Goal: Communication & Community: Participate in discussion

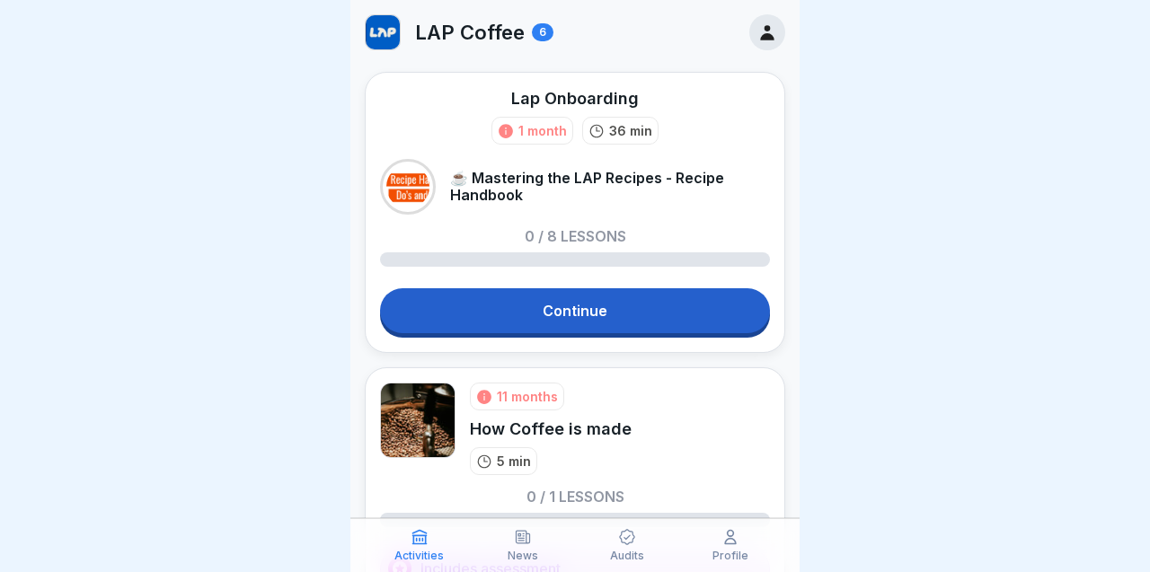
click at [576, 317] on link "Continue" at bounding box center [575, 310] width 390 height 45
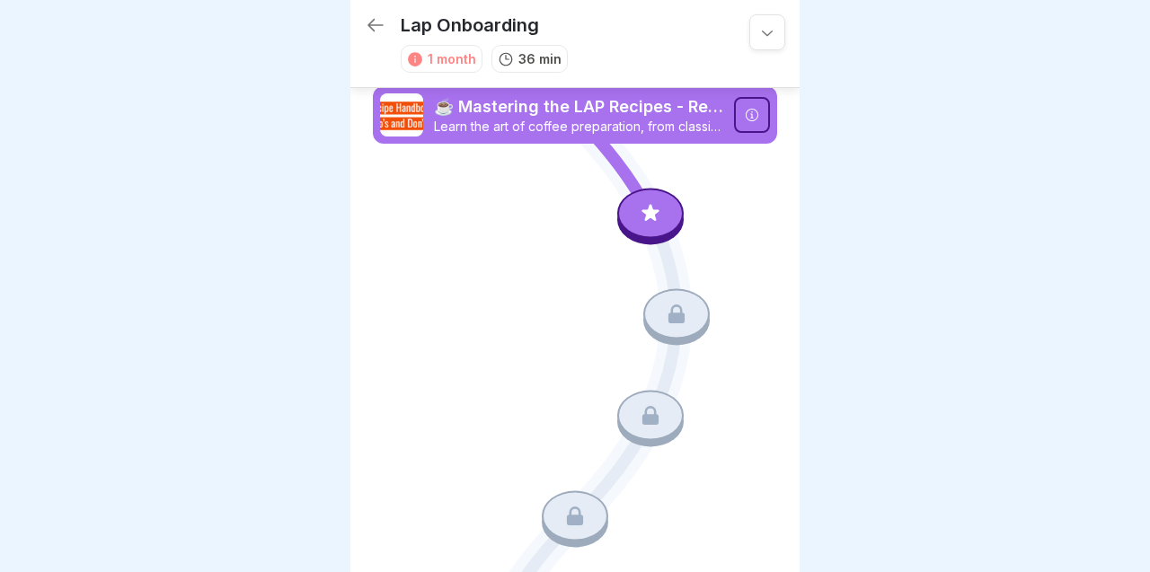
click at [666, 209] on div at bounding box center [650, 213] width 66 height 50
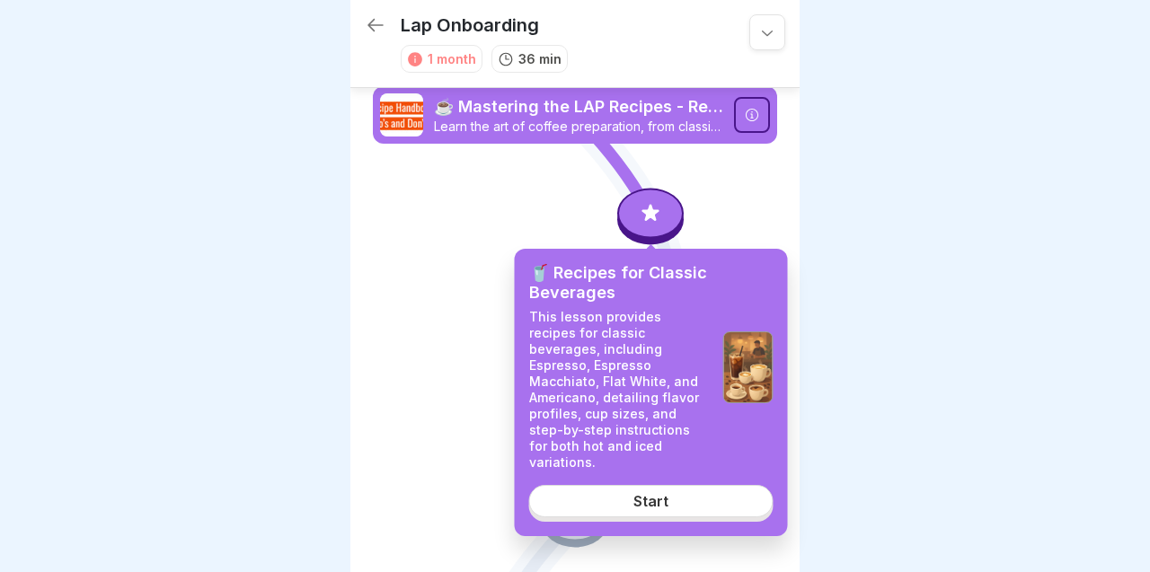
click at [656, 493] on div "Start" at bounding box center [650, 501] width 35 height 16
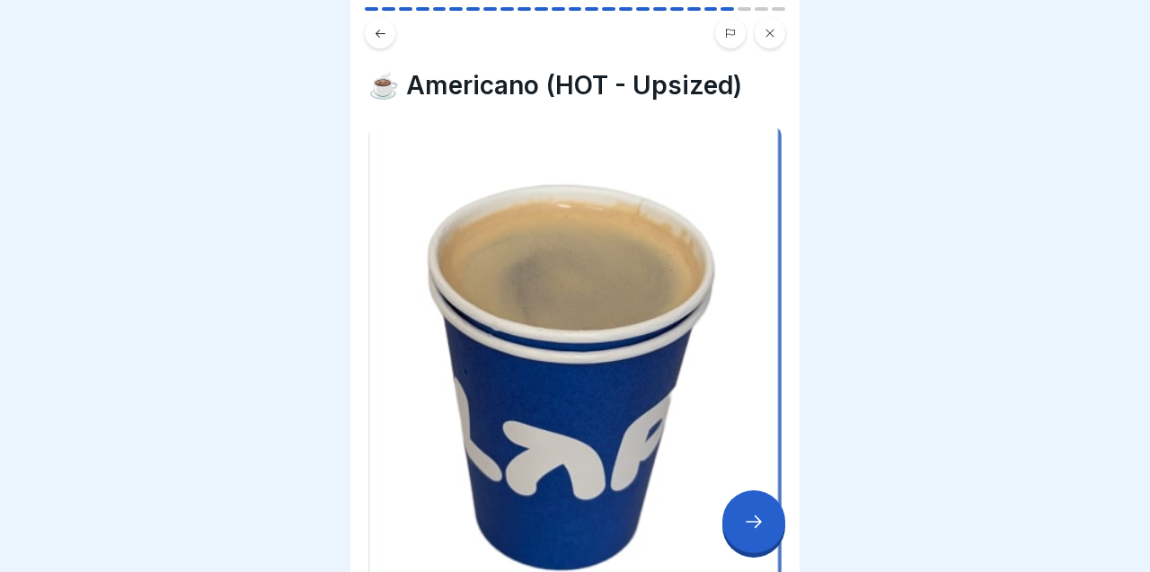
click at [745, 516] on icon at bounding box center [754, 522] width 22 height 22
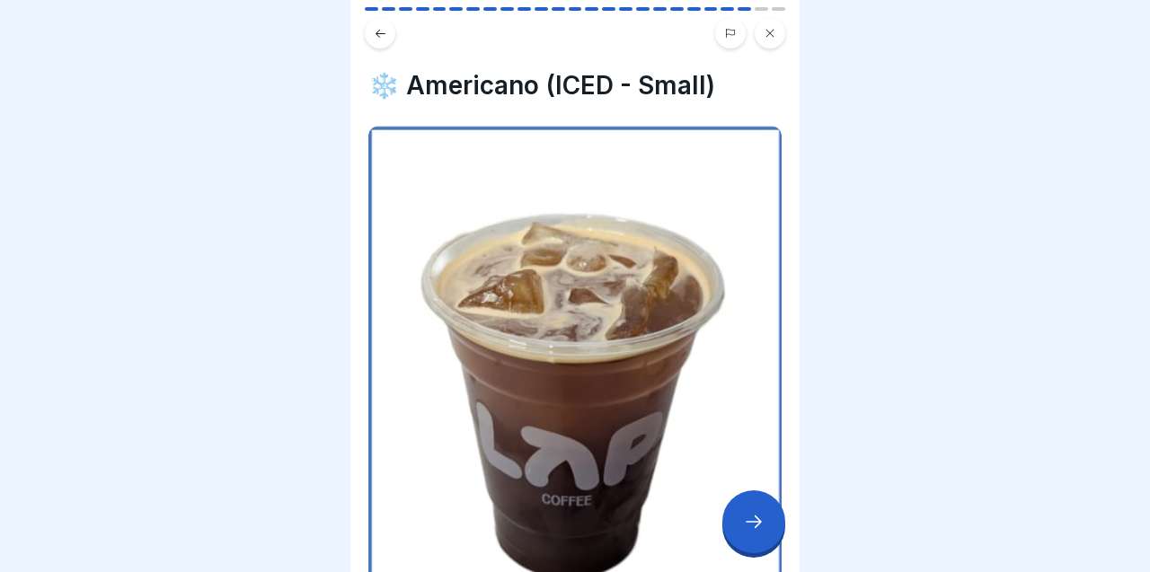
click at [745, 516] on icon at bounding box center [754, 522] width 22 height 22
click at [745, 517] on icon at bounding box center [754, 522] width 22 height 22
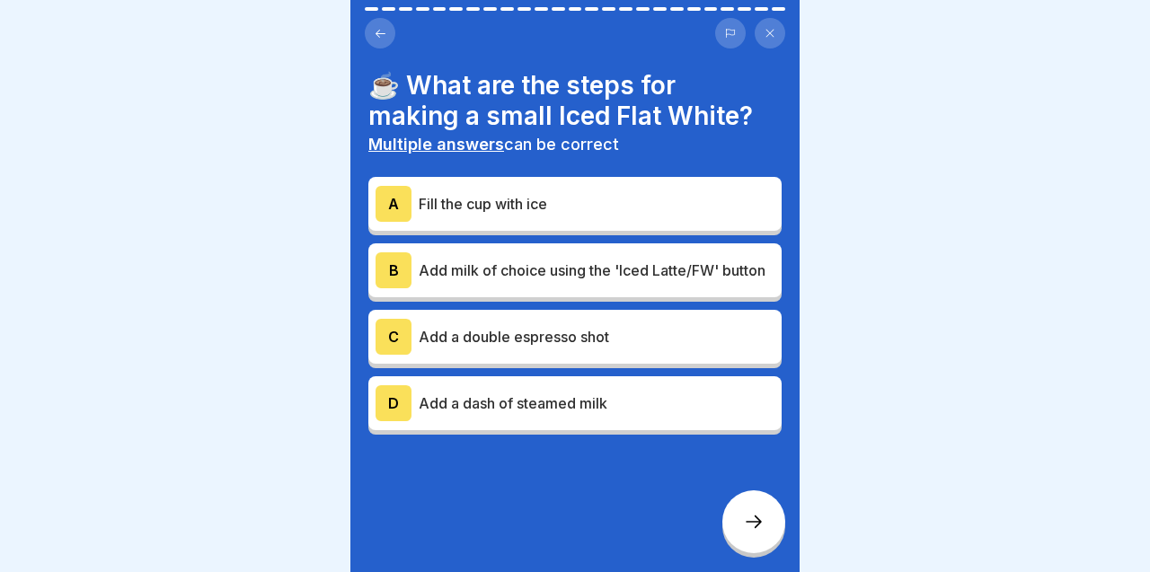
click at [663, 285] on div "B Add milk of choice using the 'Iced Latte/FW' button" at bounding box center [574, 270] width 399 height 36
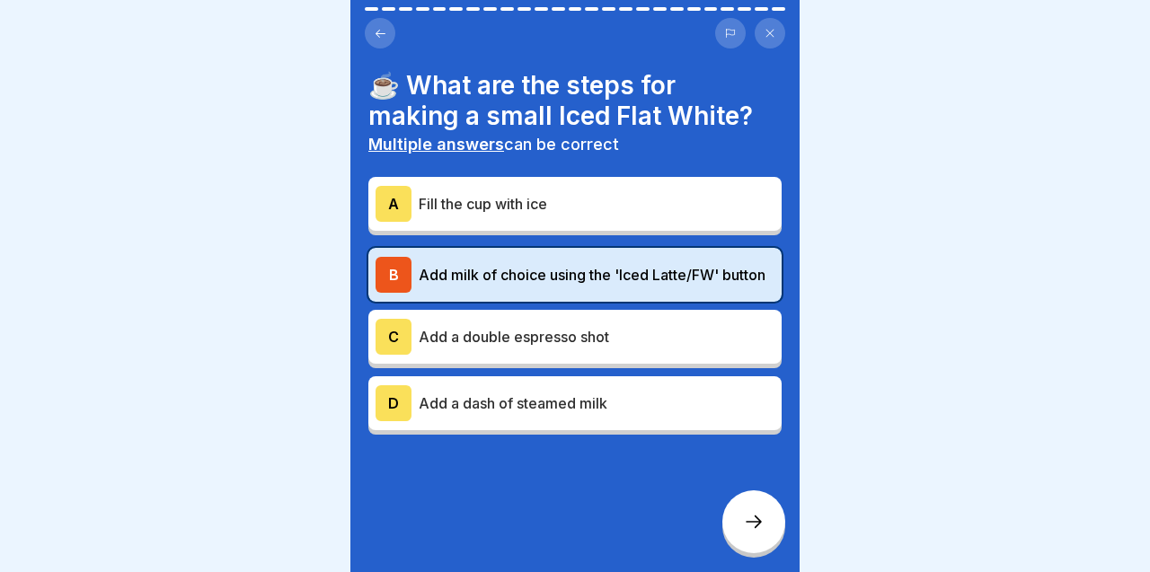
click at [632, 224] on div "A Fill the cup with ice" at bounding box center [574, 204] width 413 height 54
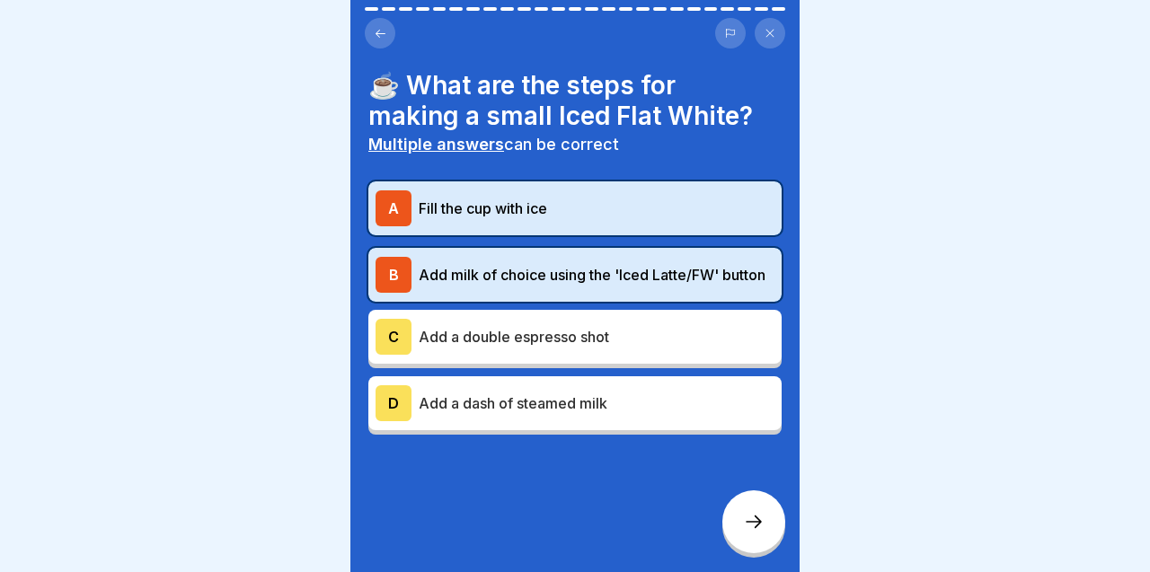
click at [627, 326] on p "Add a double espresso shot" at bounding box center [597, 337] width 356 height 22
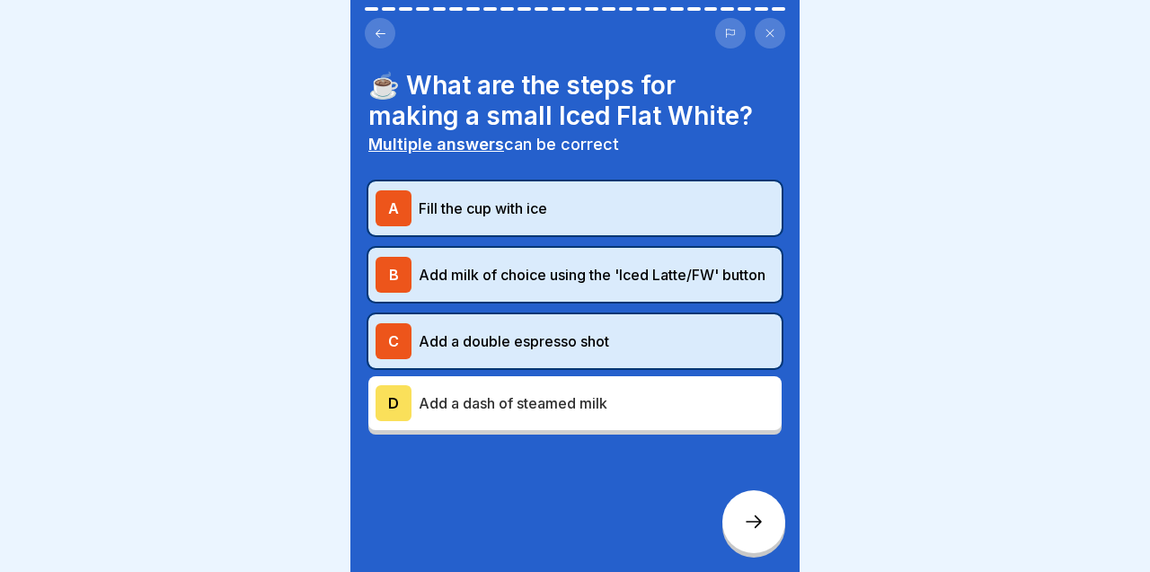
click at [632, 407] on p "Add a dash of steamed milk" at bounding box center [597, 403] width 356 height 22
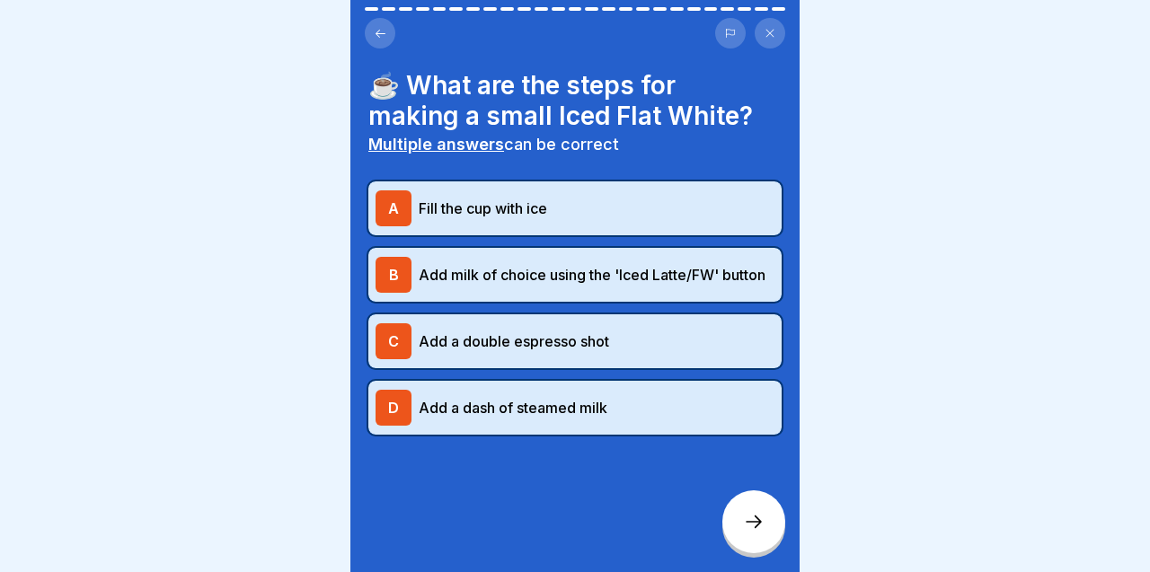
click at [744, 540] on div at bounding box center [753, 521] width 63 height 63
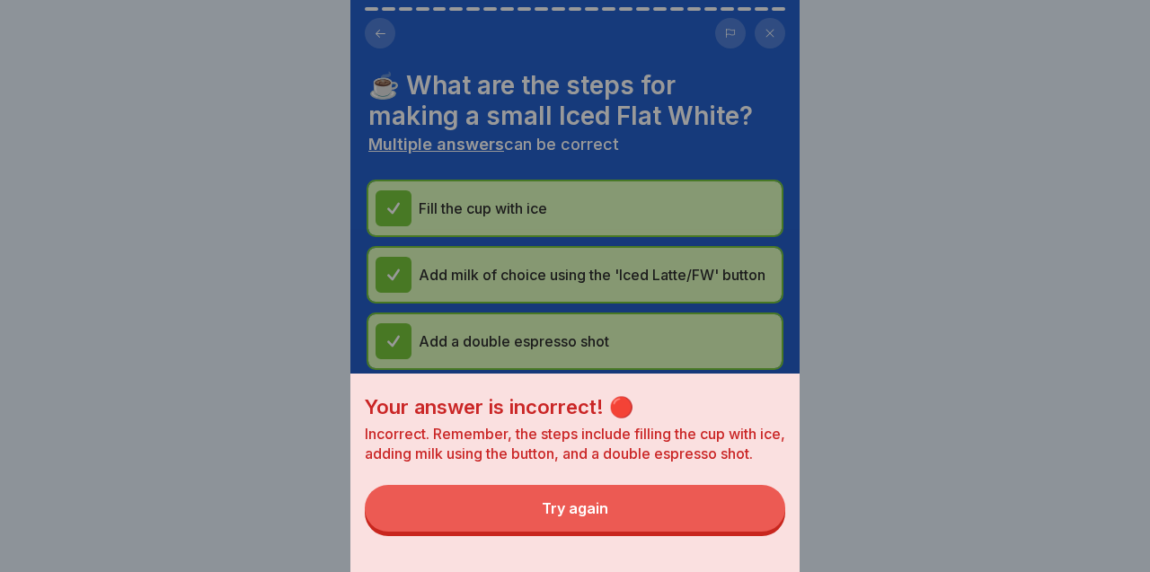
click at [684, 493] on button "Try again" at bounding box center [575, 508] width 420 height 47
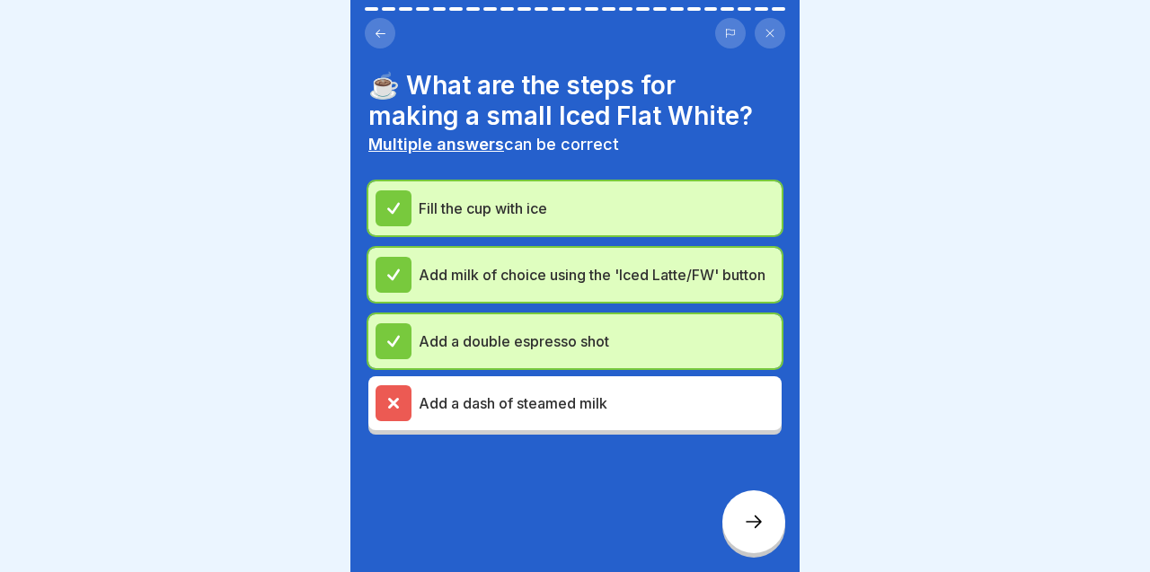
click at [661, 467] on div at bounding box center [574, 489] width 413 height 108
click at [634, 406] on p "Add a dash of steamed milk" at bounding box center [597, 403] width 356 height 22
click at [761, 532] on icon at bounding box center [754, 522] width 22 height 22
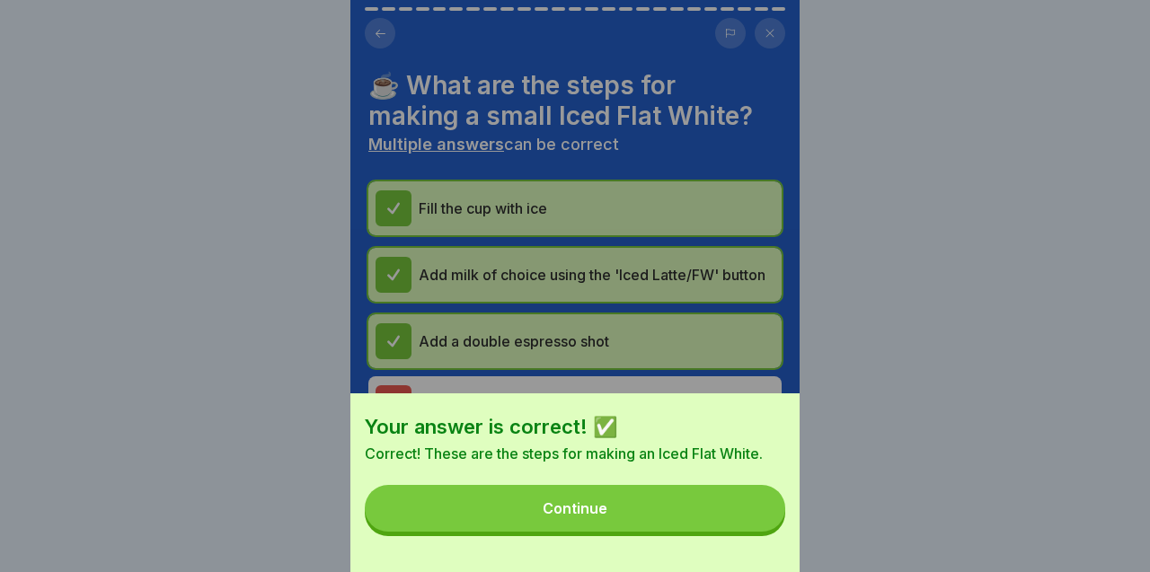
click at [699, 498] on button "Continue" at bounding box center [575, 508] width 420 height 47
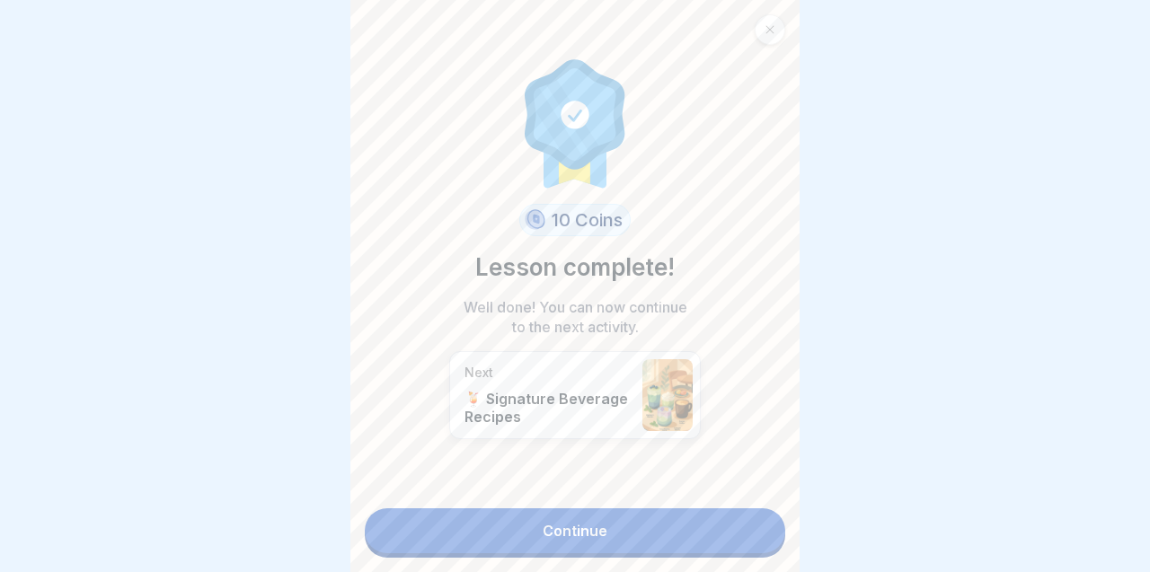
click at [702, 531] on link "Continue" at bounding box center [575, 530] width 420 height 45
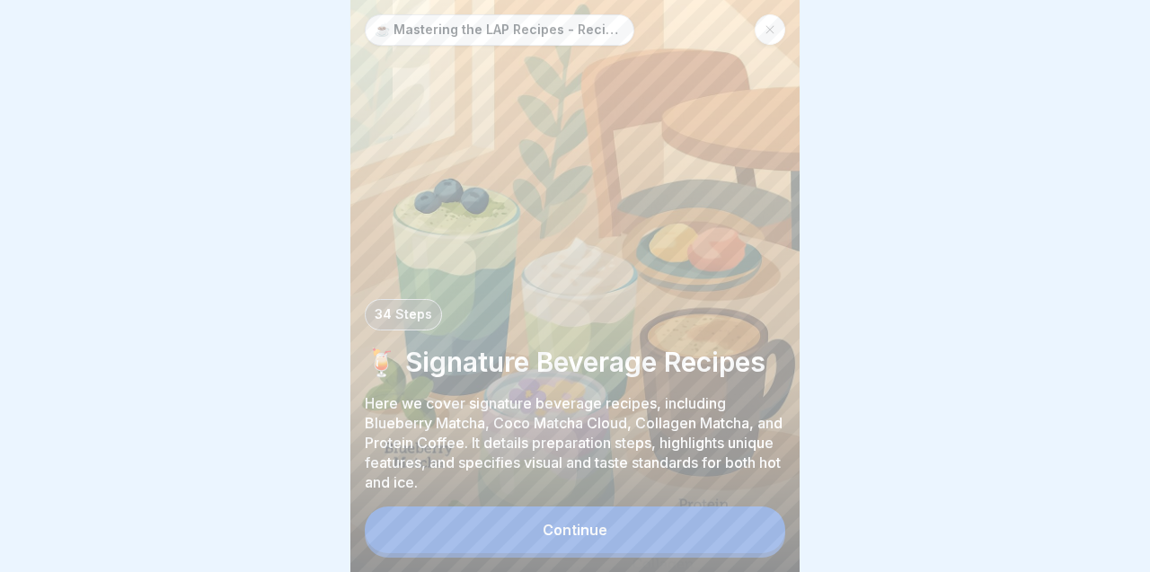
click at [644, 522] on button "Continue" at bounding box center [575, 530] width 420 height 47
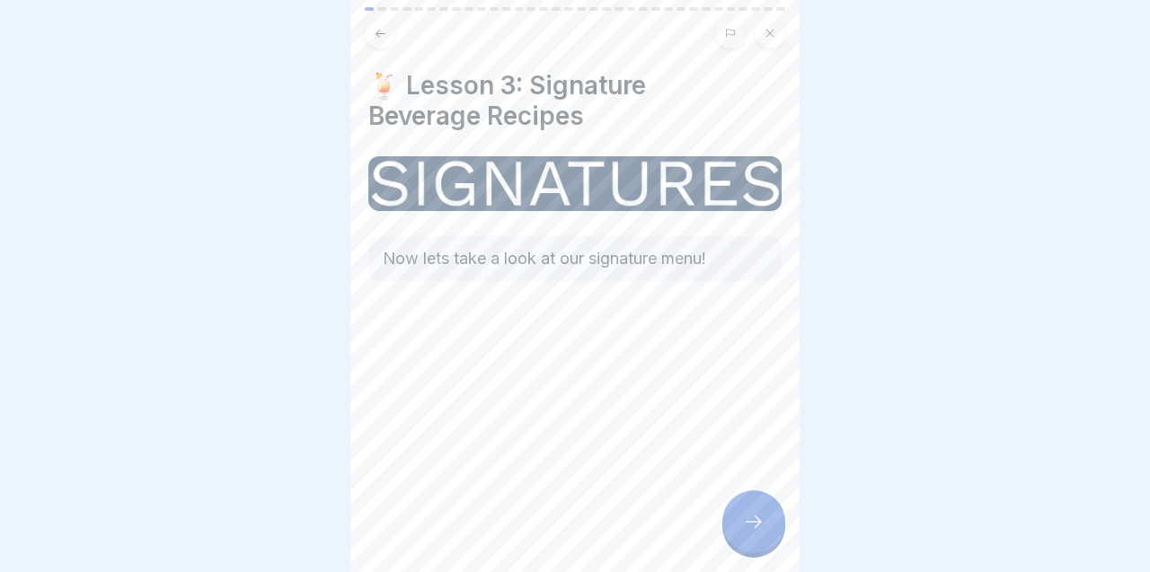
click at [773, 547] on div "🍹 Lesson 3: Signature Beverage Recipes Now lets take a look at our signature me…" at bounding box center [574, 286] width 449 height 572
click at [757, 524] on icon at bounding box center [753, 522] width 16 height 13
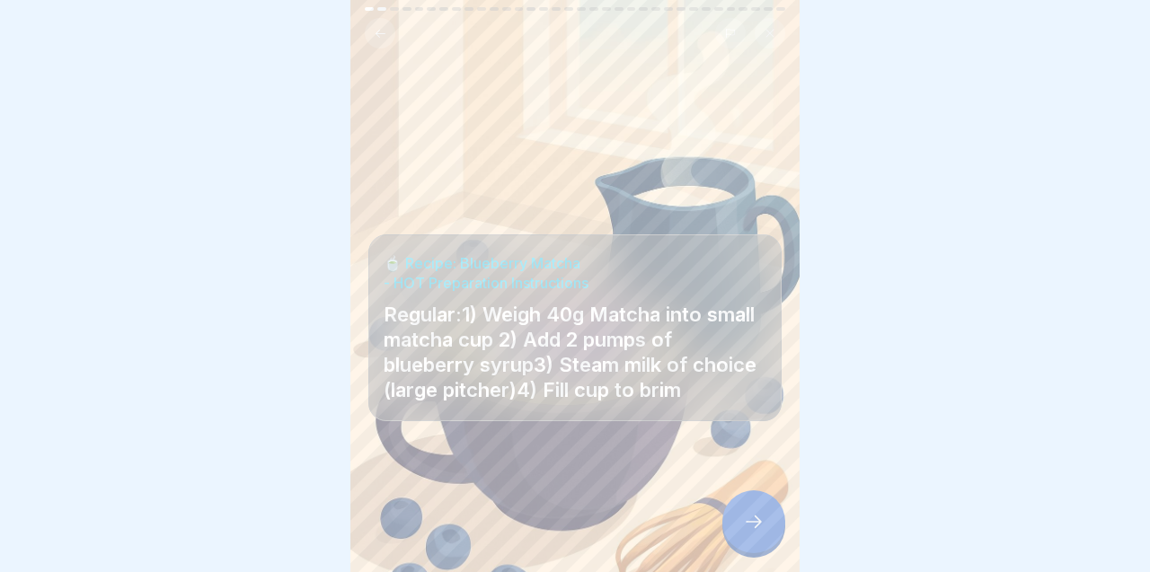
click at [761, 513] on div at bounding box center [753, 521] width 63 height 63
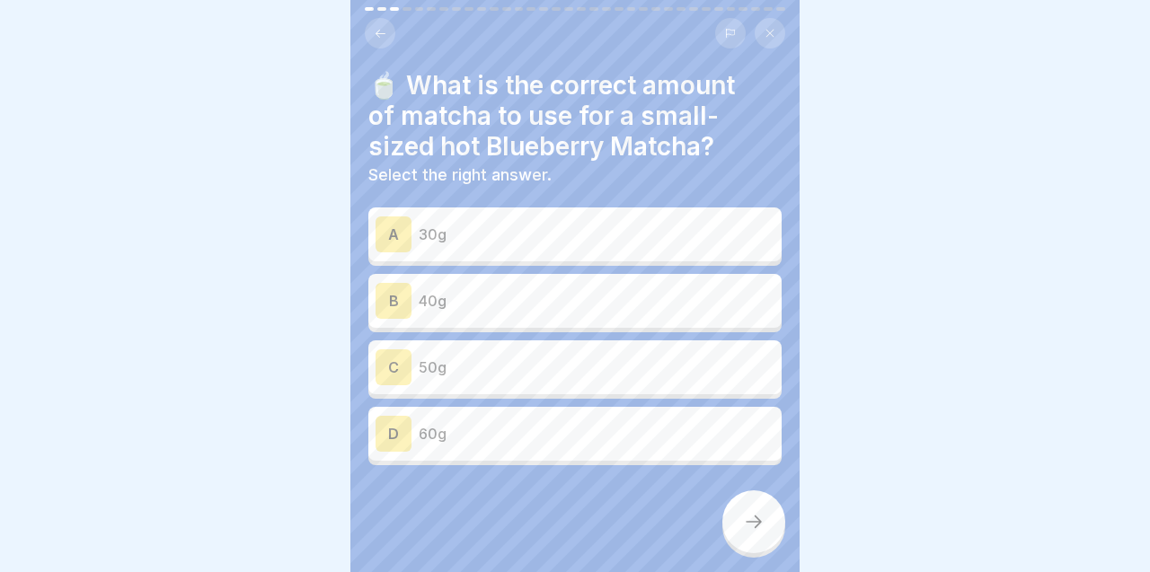
click at [681, 428] on p "60g" at bounding box center [597, 434] width 356 height 22
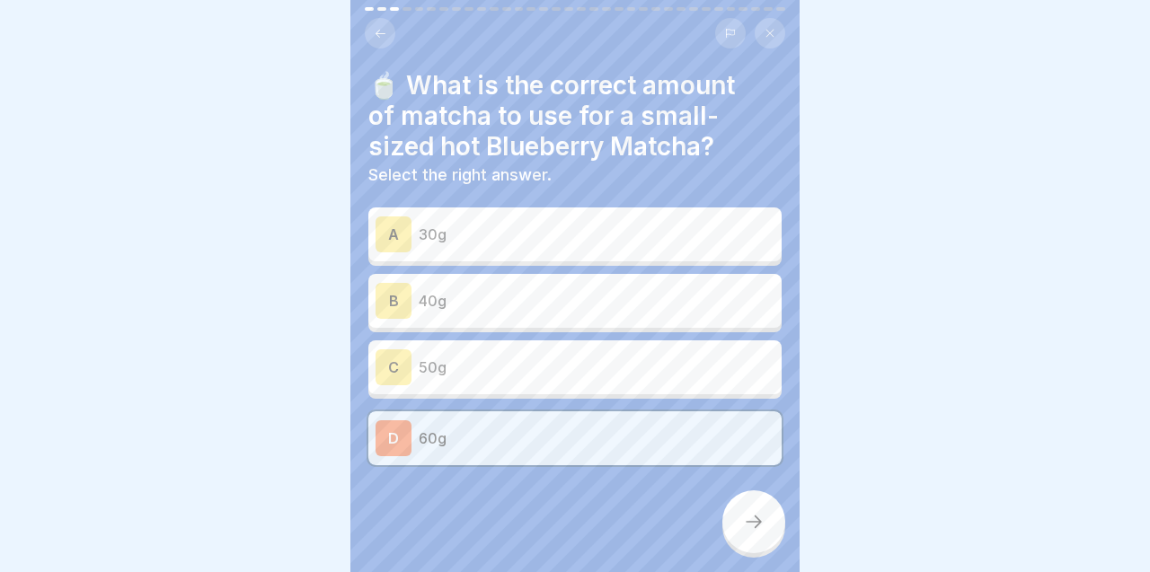
click at [765, 511] on div at bounding box center [753, 521] width 63 height 63
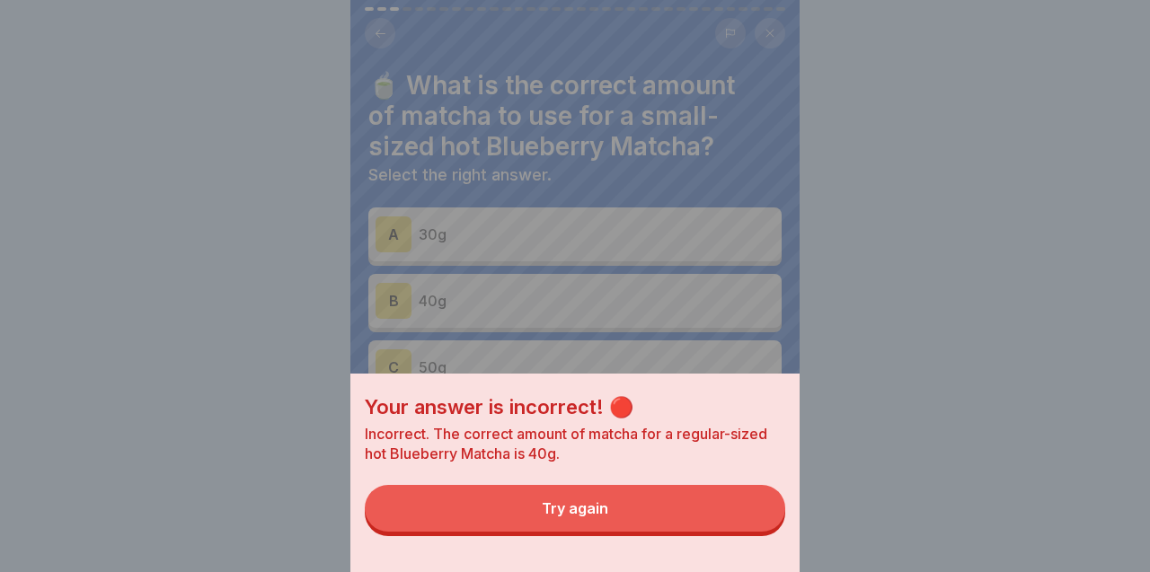
click at [735, 508] on button "Try again" at bounding box center [575, 508] width 420 height 47
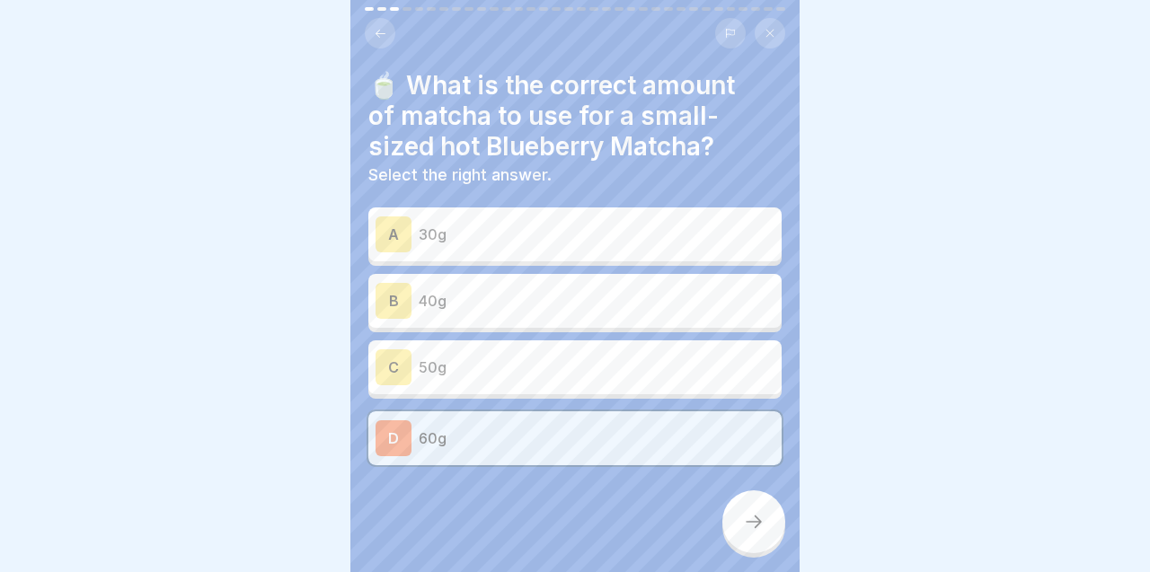
click at [653, 330] on div "A 30g B 40g C 50g D 60g" at bounding box center [574, 338] width 413 height 253
click at [653, 299] on p "40g" at bounding box center [597, 301] width 356 height 22
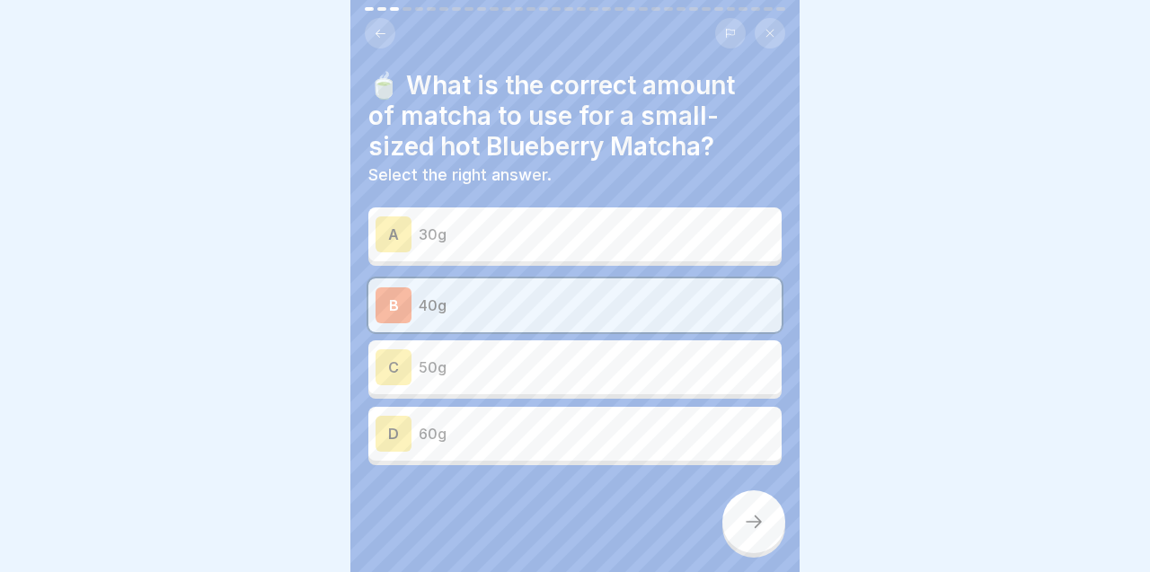
click at [771, 528] on div at bounding box center [753, 521] width 63 height 63
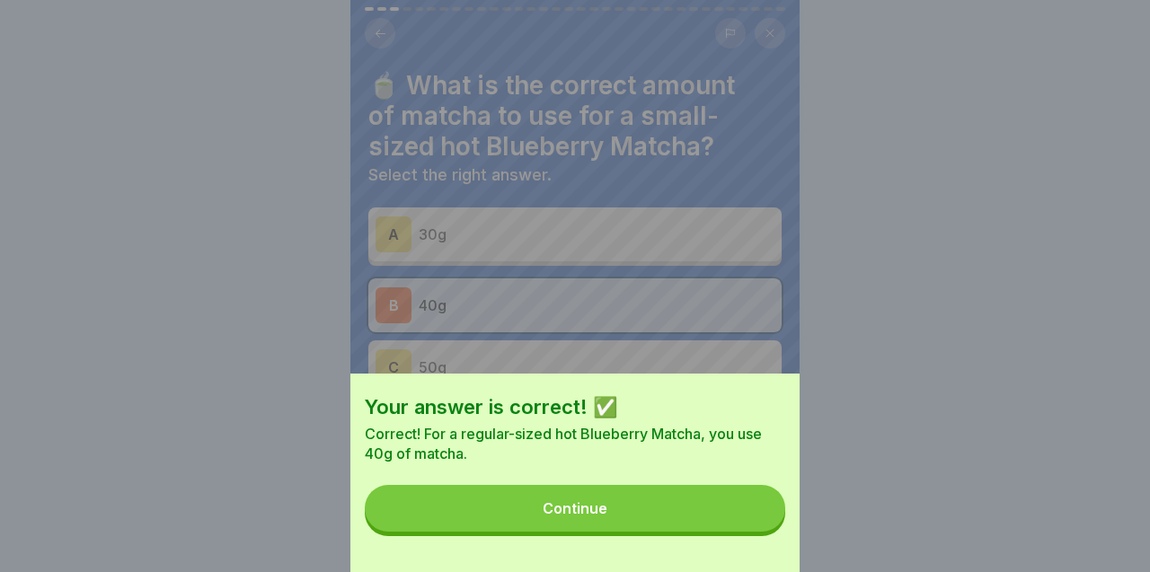
click at [737, 510] on button "Continue" at bounding box center [575, 508] width 420 height 47
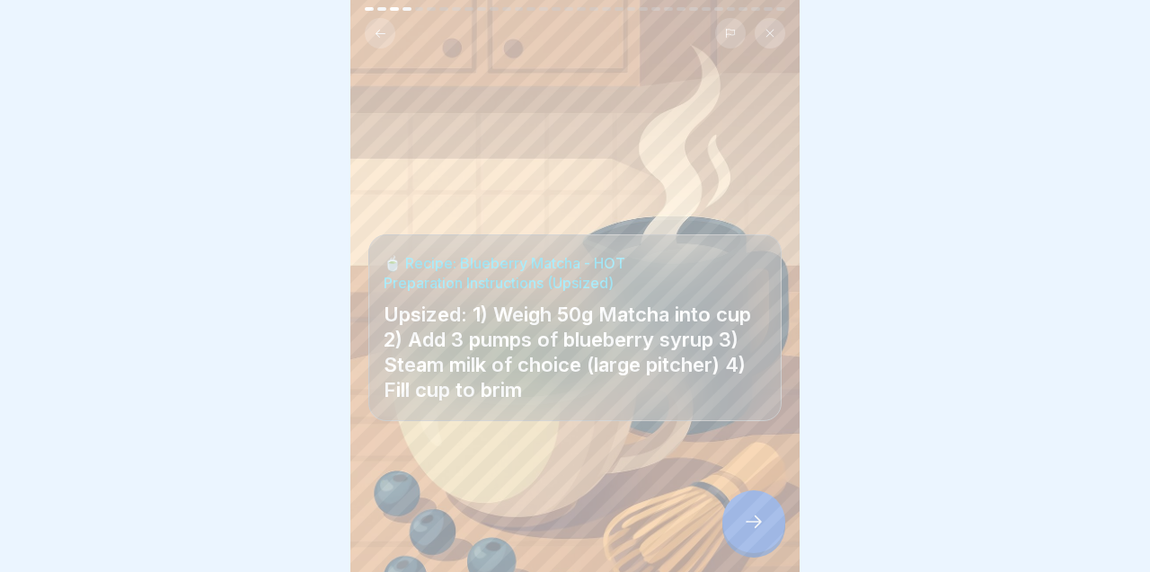
click at [775, 516] on div at bounding box center [753, 521] width 63 height 63
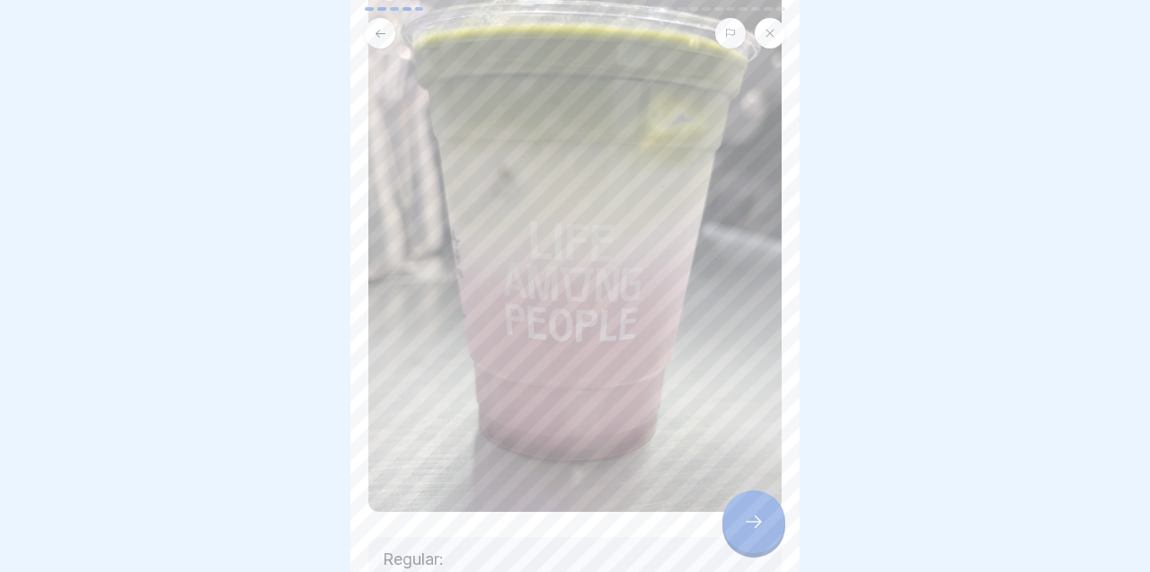
scroll to position [206, 0]
click at [755, 519] on icon at bounding box center [754, 522] width 22 height 22
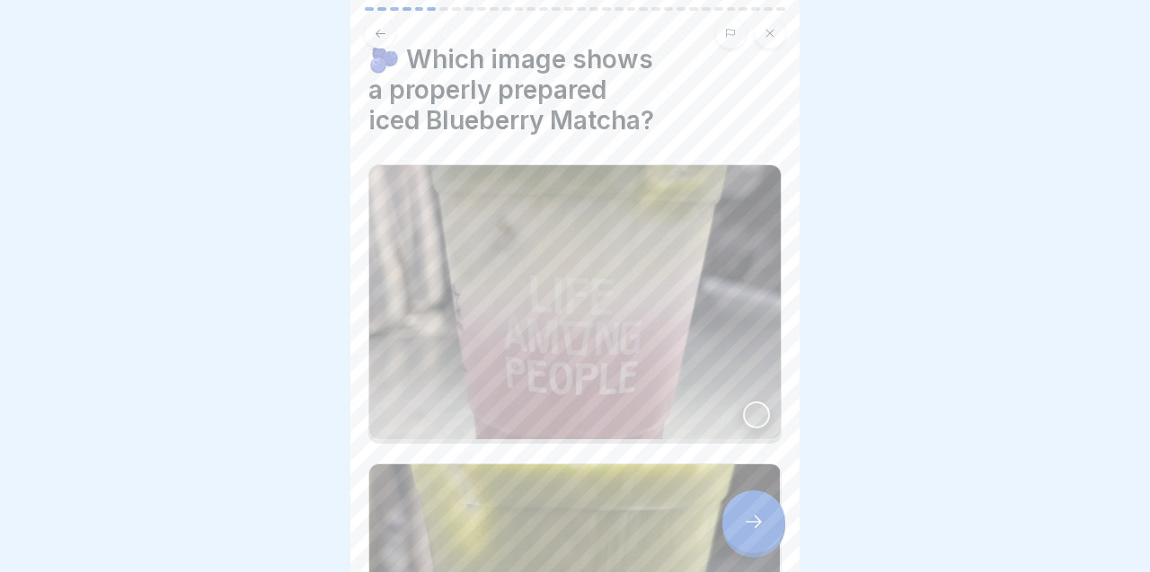
scroll to position [0, 0]
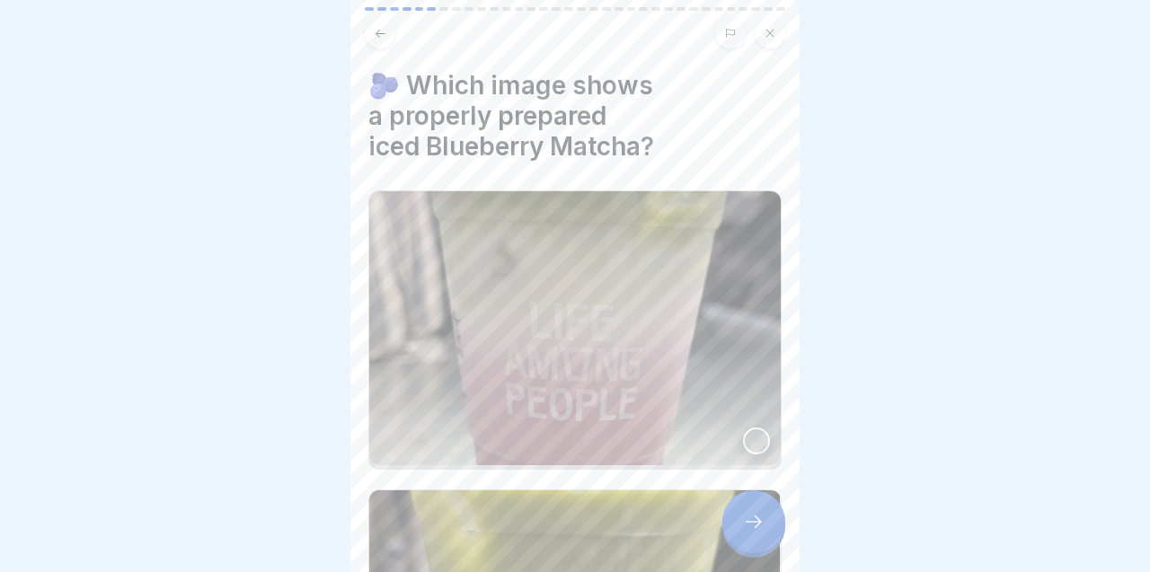
click at [742, 391] on img at bounding box center [574, 328] width 411 height 274
click at [754, 435] on icon at bounding box center [756, 441] width 13 height 13
click at [754, 428] on div at bounding box center [756, 441] width 27 height 27
click at [761, 535] on div at bounding box center [753, 521] width 63 height 63
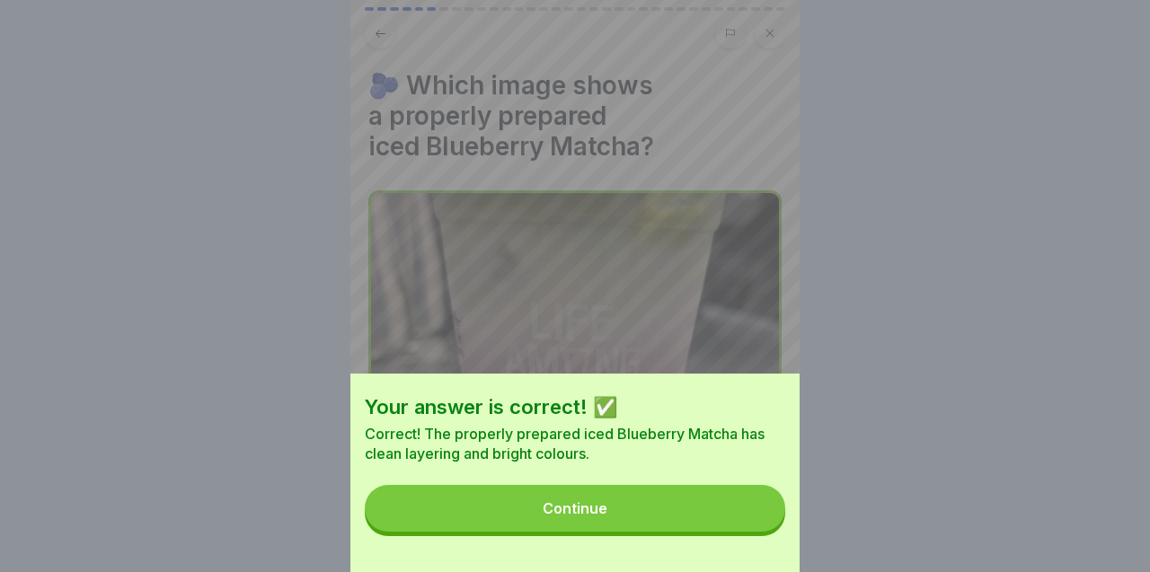
click at [735, 522] on button "Continue" at bounding box center [575, 508] width 420 height 47
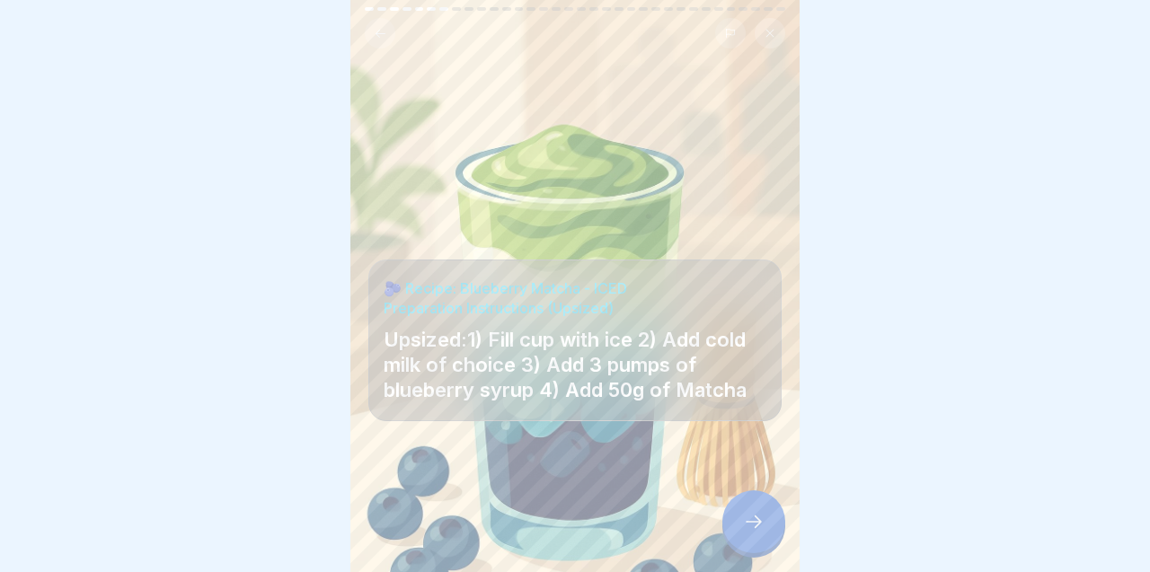
click at [763, 510] on div at bounding box center [753, 521] width 63 height 63
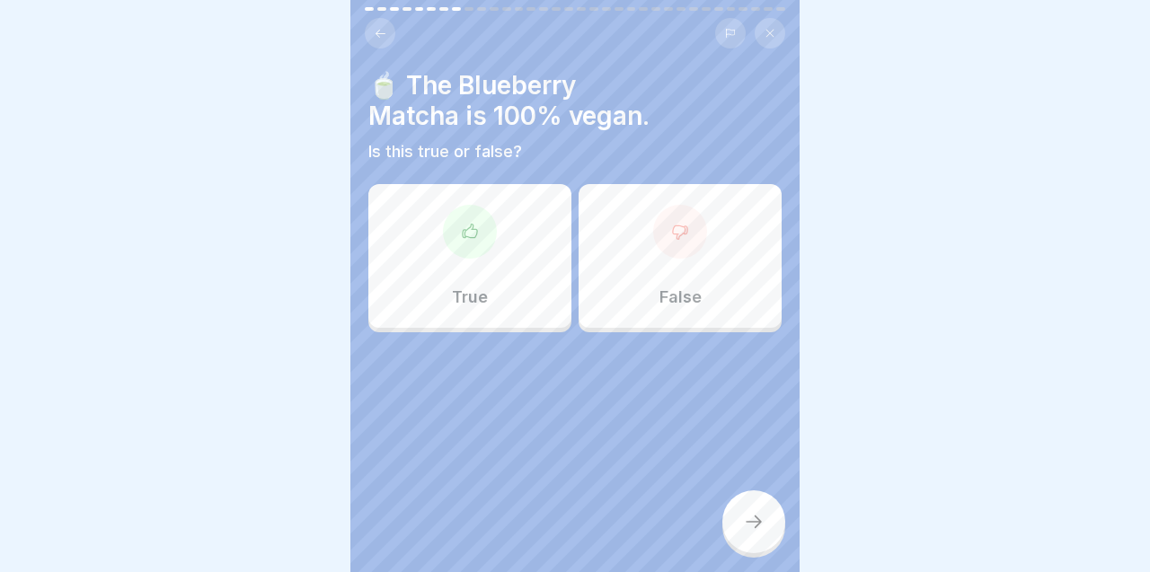
click at [632, 275] on div "False" at bounding box center [679, 256] width 203 height 144
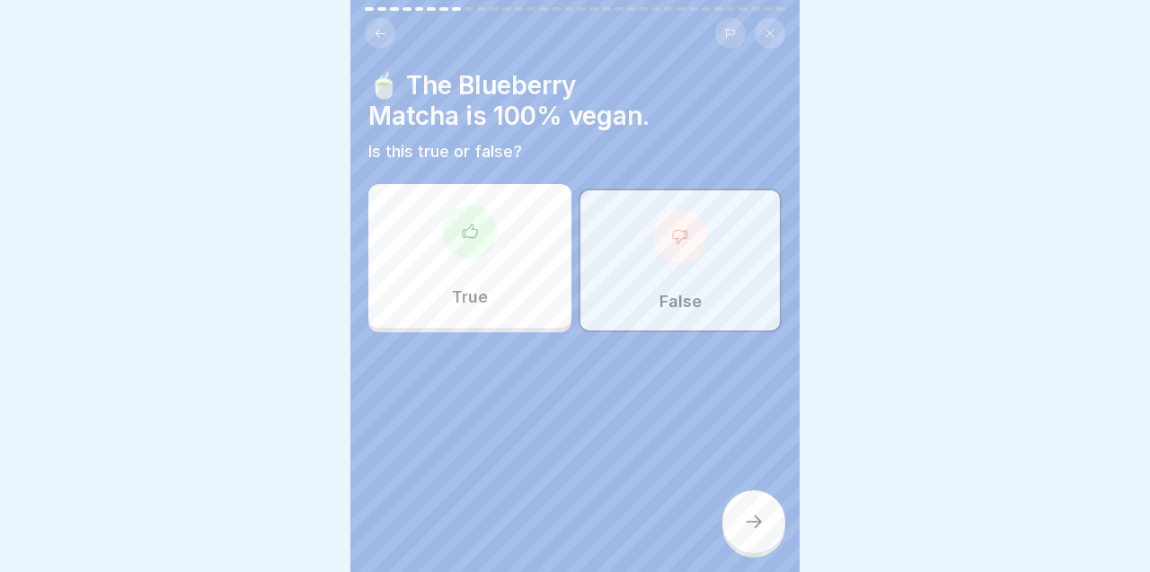
click at [764, 507] on div at bounding box center [753, 521] width 63 height 63
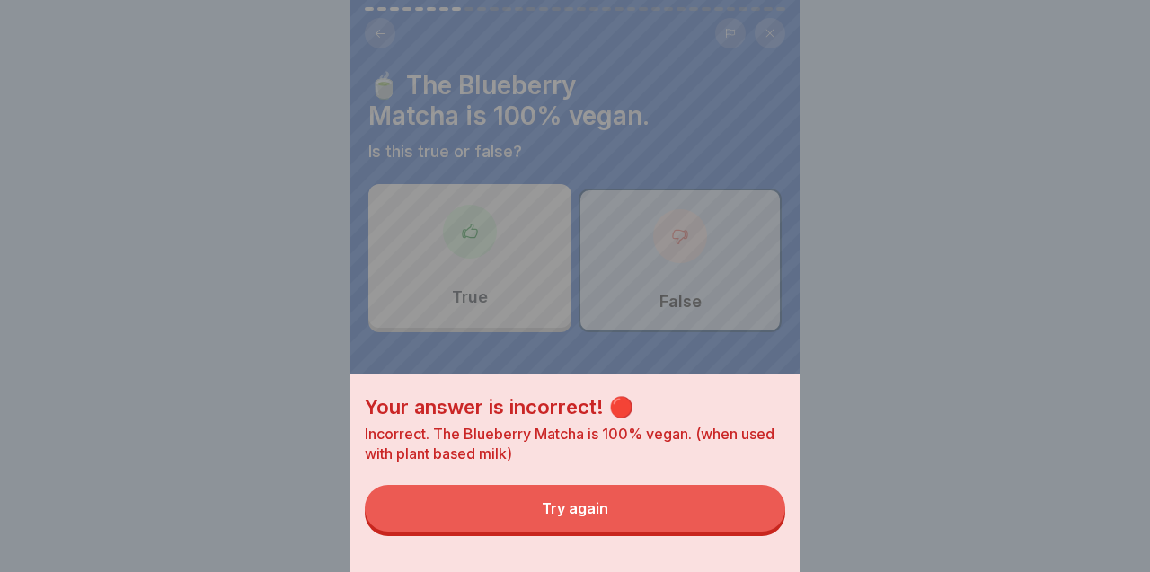
click at [764, 510] on button "Try again" at bounding box center [575, 508] width 420 height 47
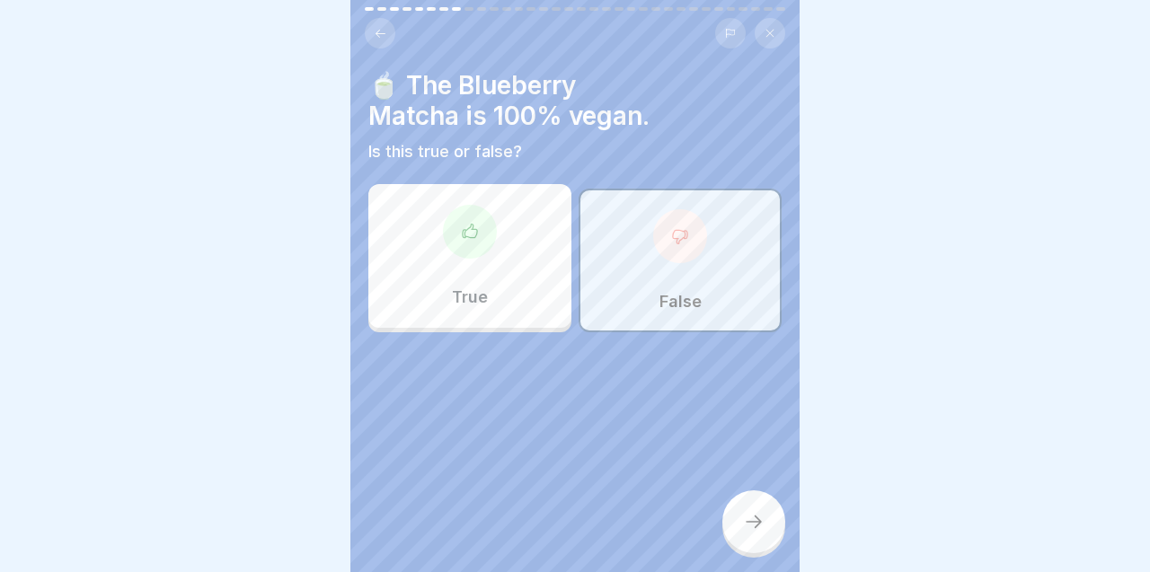
click at [543, 292] on div "True" at bounding box center [469, 256] width 203 height 144
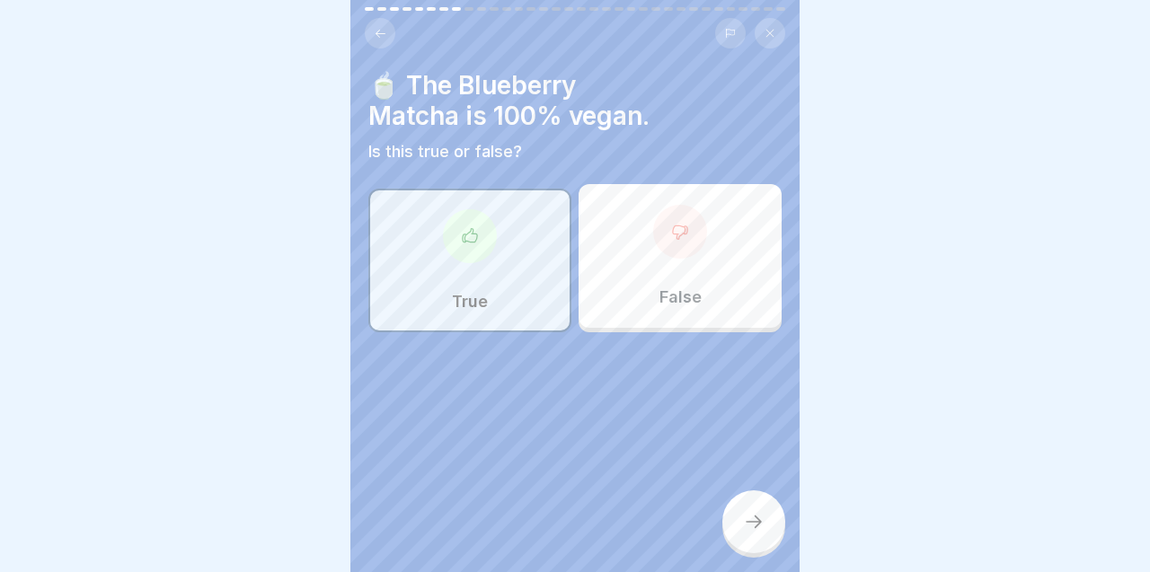
click at [761, 512] on div at bounding box center [753, 521] width 63 height 63
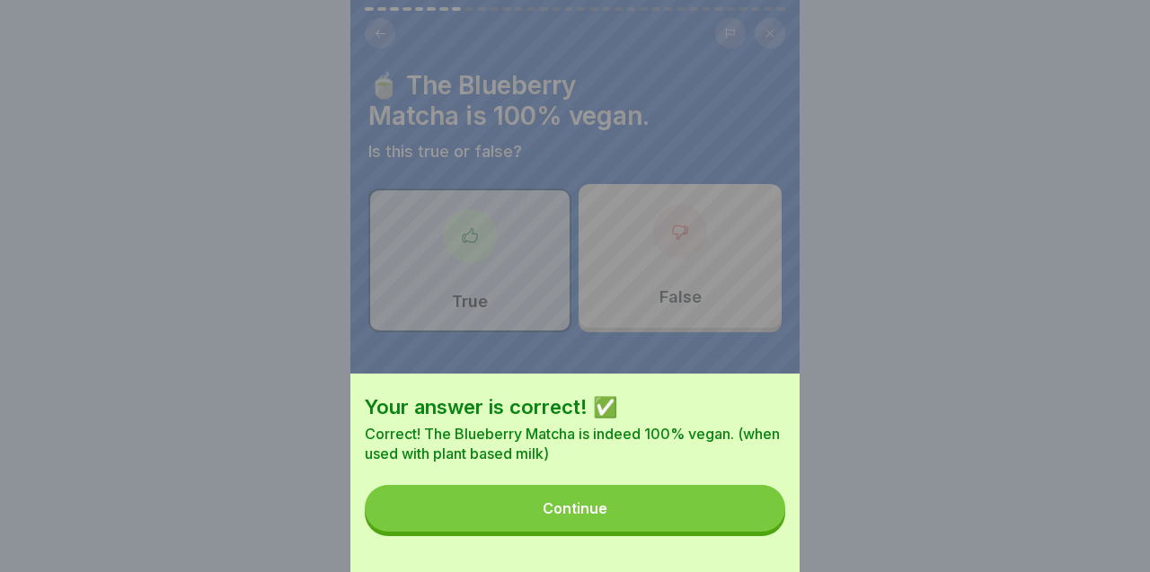
click at [758, 512] on button "Continue" at bounding box center [575, 508] width 420 height 47
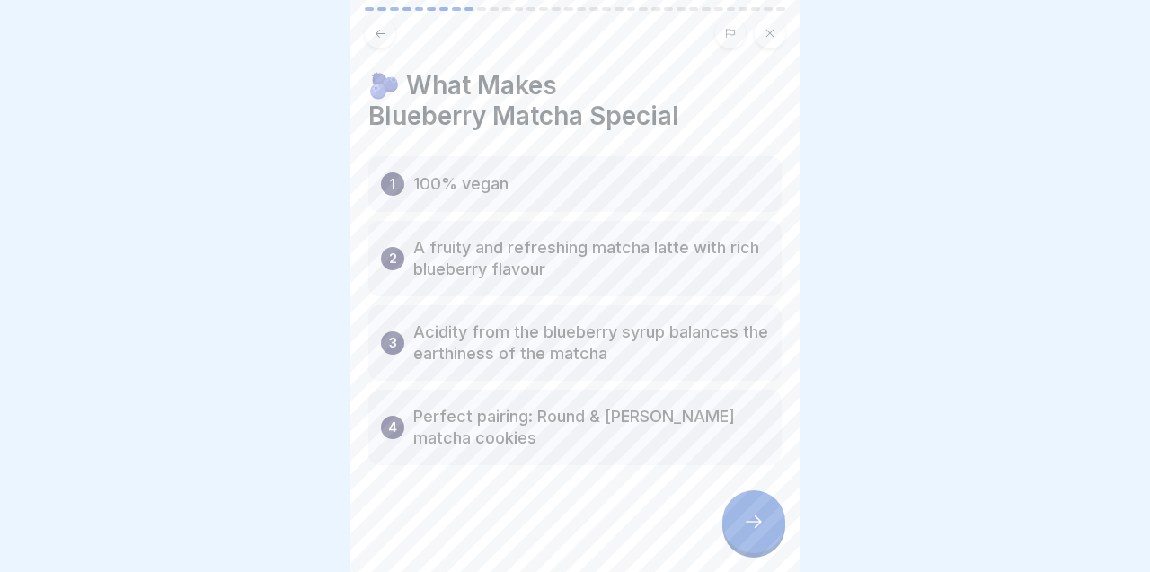
click at [651, 191] on div "1 100% vegan" at bounding box center [574, 184] width 413 height 56
click at [767, 520] on div at bounding box center [753, 521] width 63 height 63
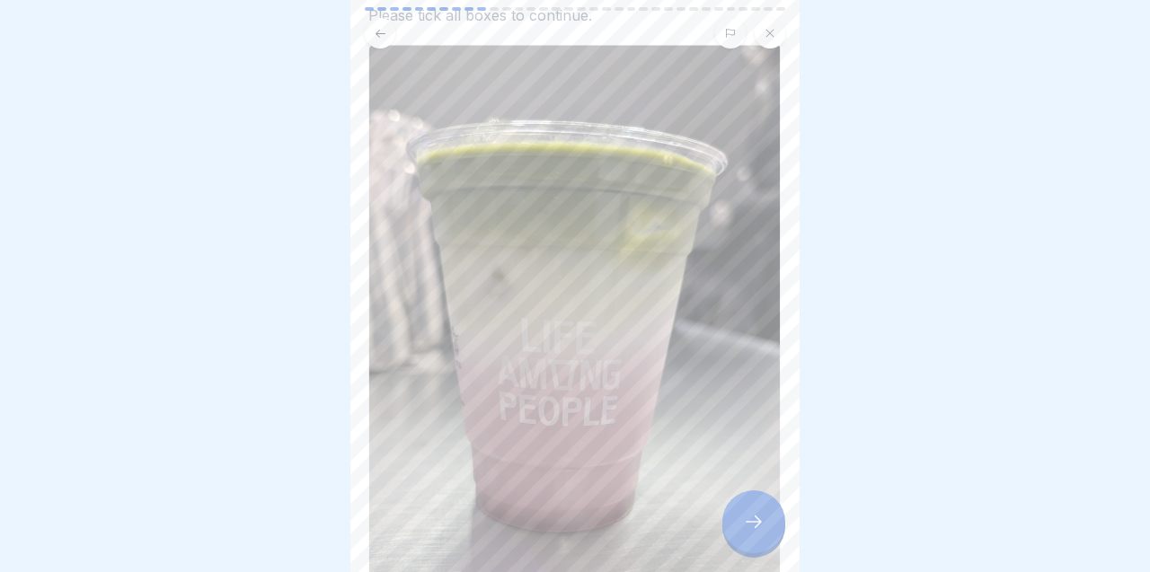
scroll to position [153, 0]
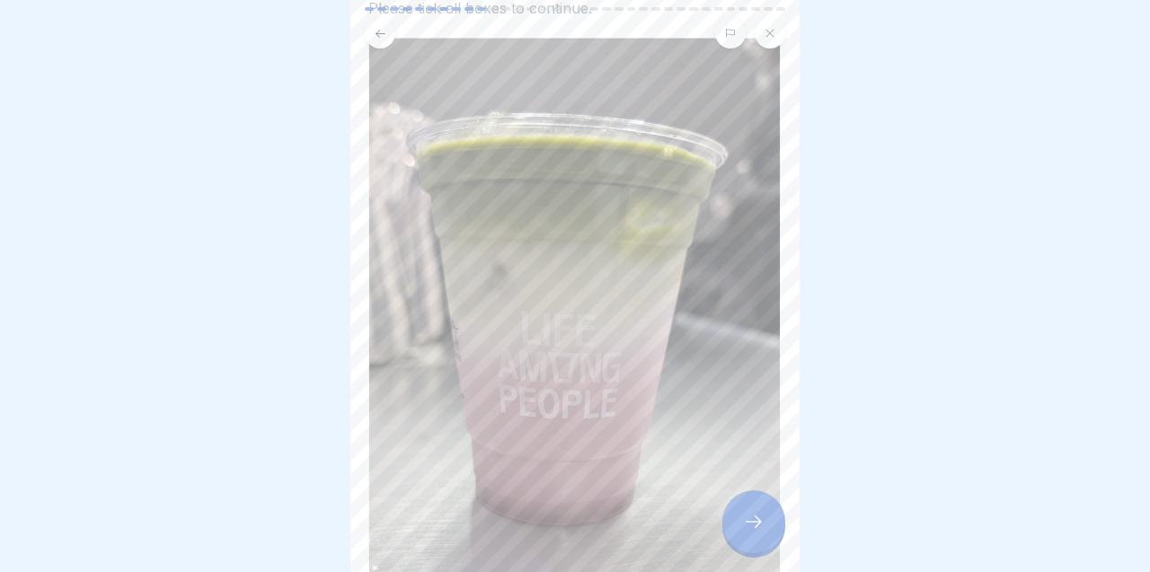
click at [740, 519] on div at bounding box center [753, 521] width 63 height 63
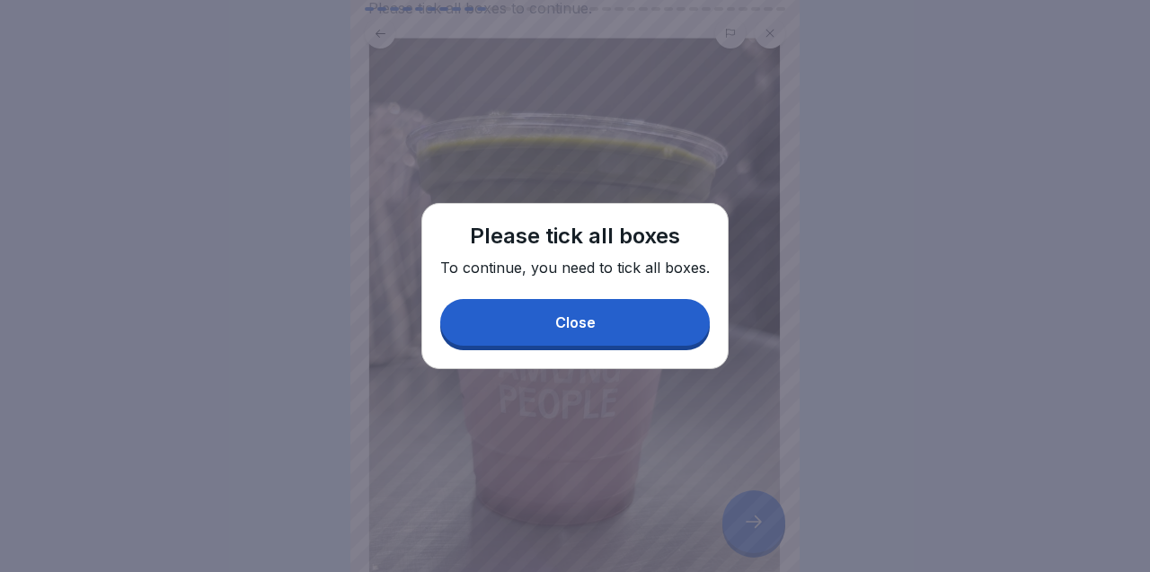
click at [652, 334] on button "Close" at bounding box center [574, 322] width 269 height 47
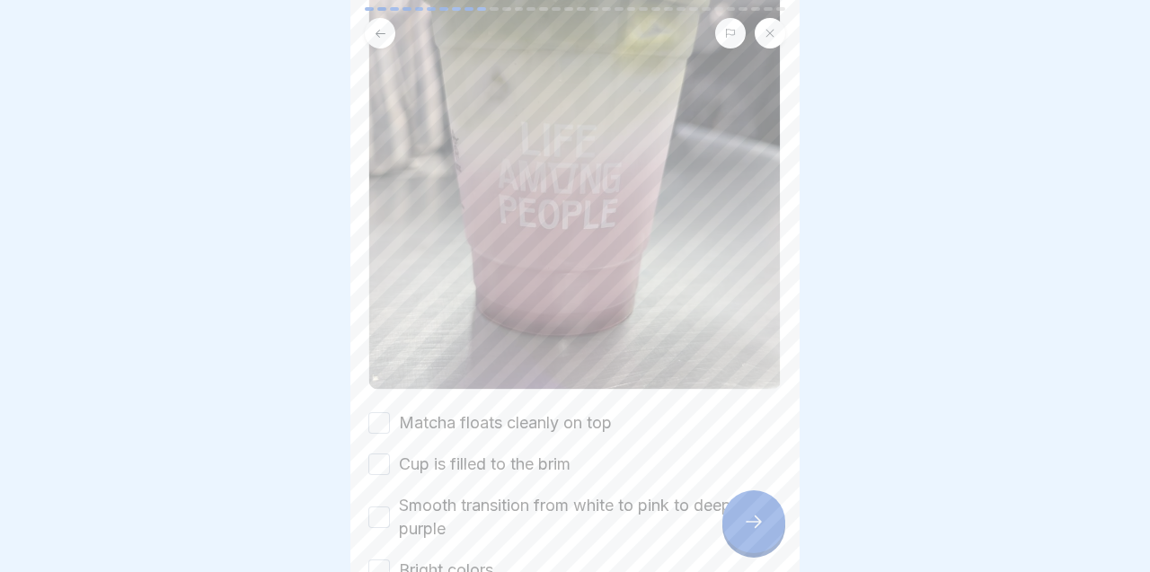
scroll to position [460, 0]
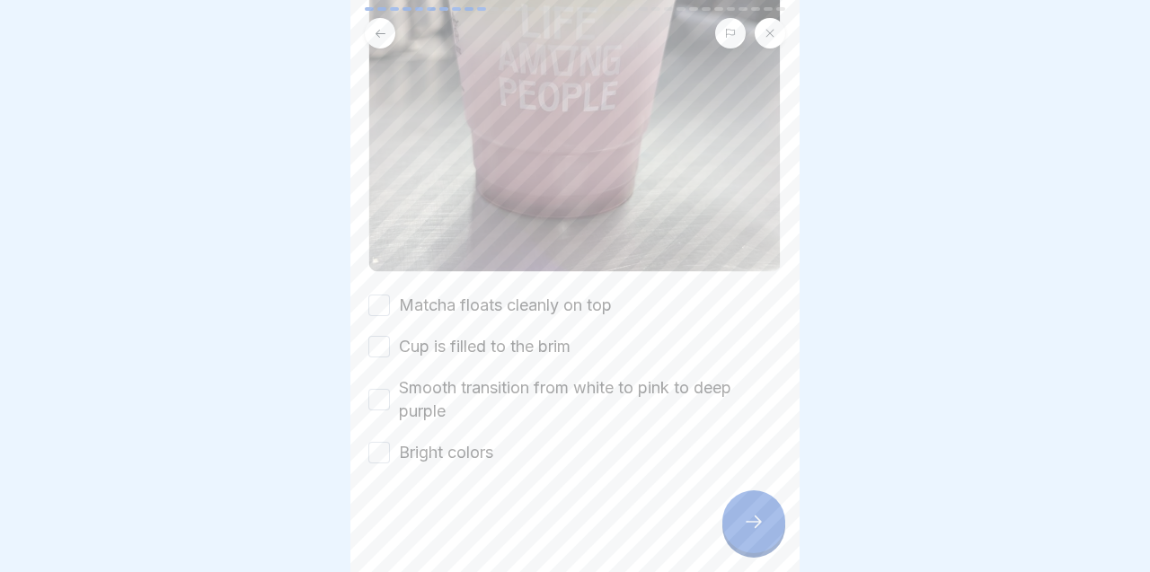
click at [382, 398] on button "Smooth transition from white to pink to deep purple" at bounding box center [379, 400] width 22 height 22
click at [382, 458] on button "Bright colors" at bounding box center [379, 453] width 22 height 22
click at [386, 298] on button "Matcha floats cleanly on top" at bounding box center [379, 306] width 22 height 22
click at [753, 527] on icon at bounding box center [754, 522] width 22 height 22
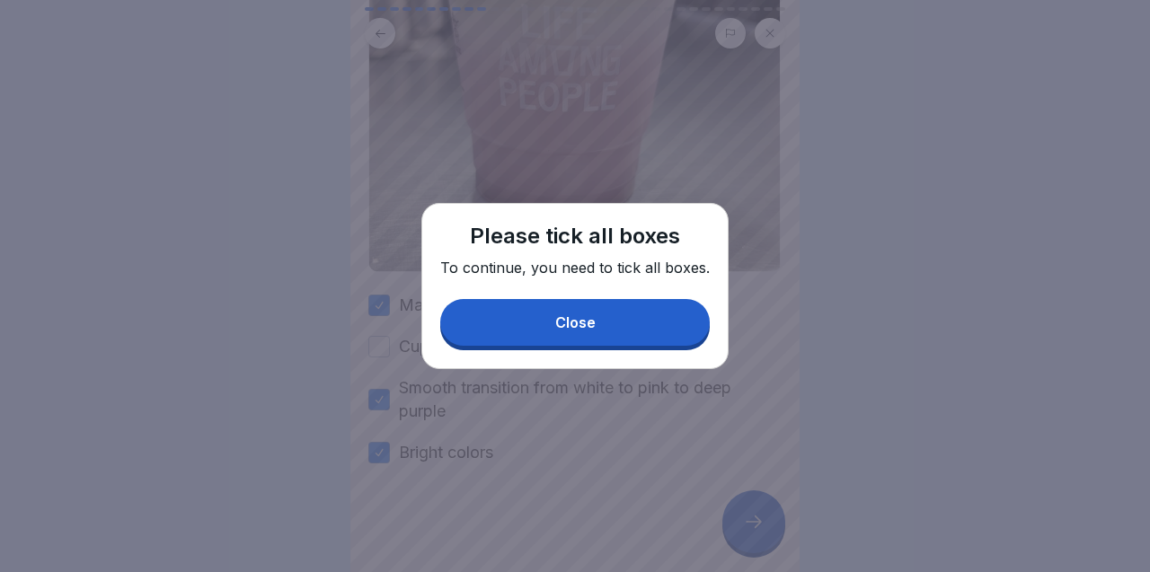
click at [665, 339] on button "Close" at bounding box center [574, 322] width 269 height 47
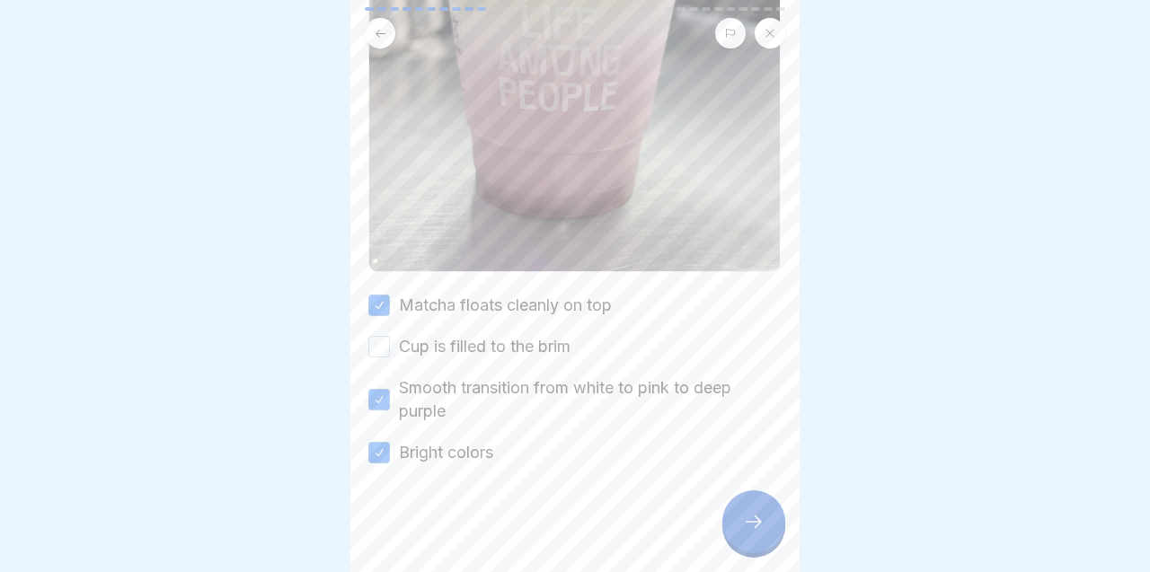
click at [383, 349] on button "Cup is filled to the brim" at bounding box center [379, 347] width 22 height 22
click at [762, 524] on icon at bounding box center [754, 522] width 22 height 22
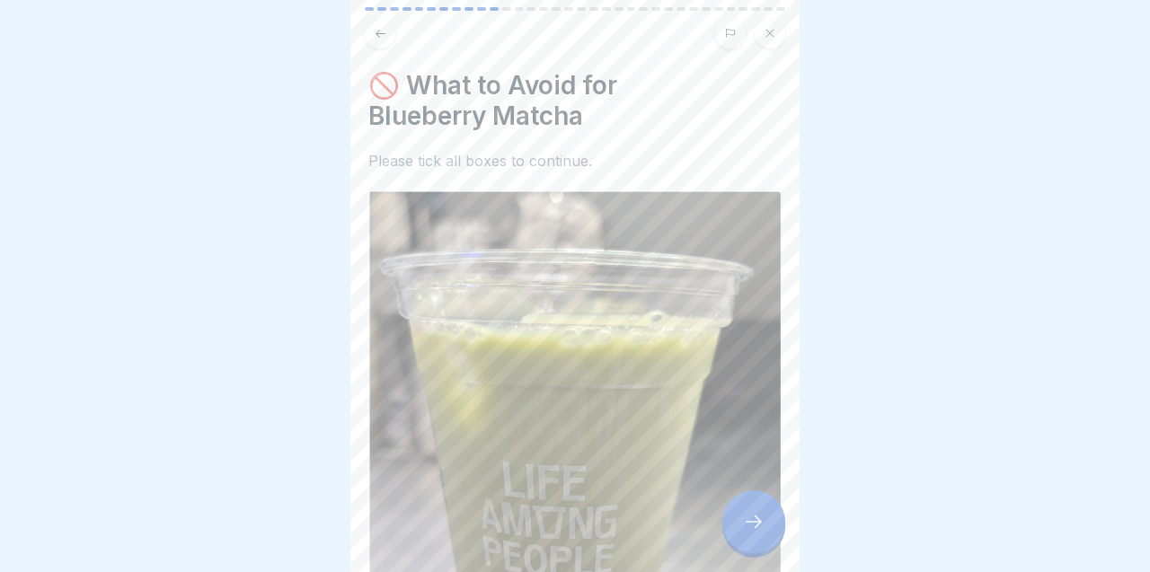
click at [768, 30] on icon at bounding box center [769, 33] width 11 height 11
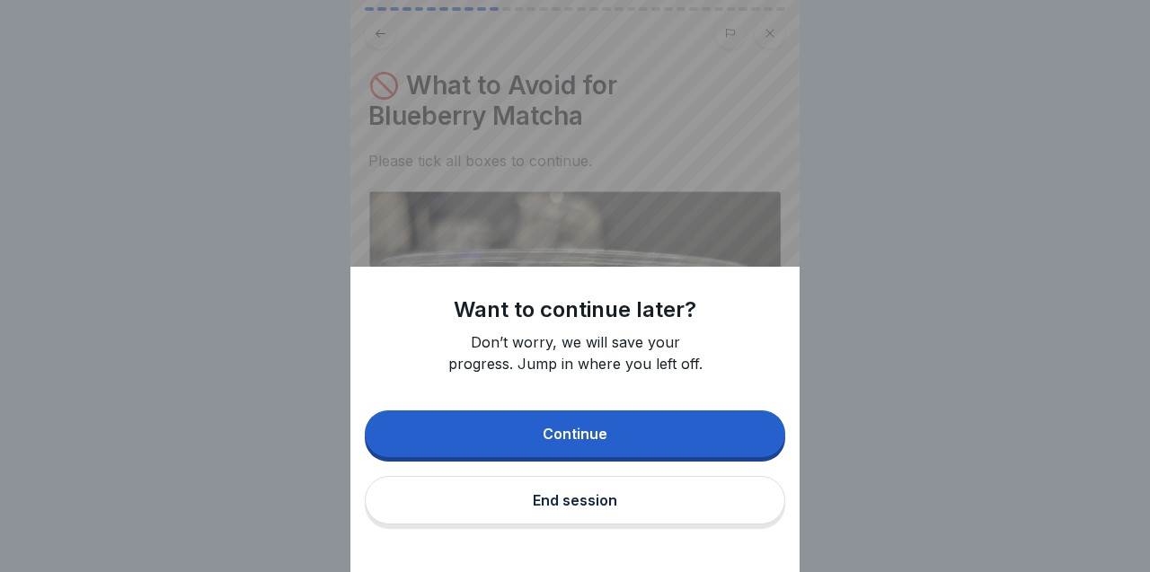
click at [556, 495] on div "End session" at bounding box center [575, 500] width 84 height 16
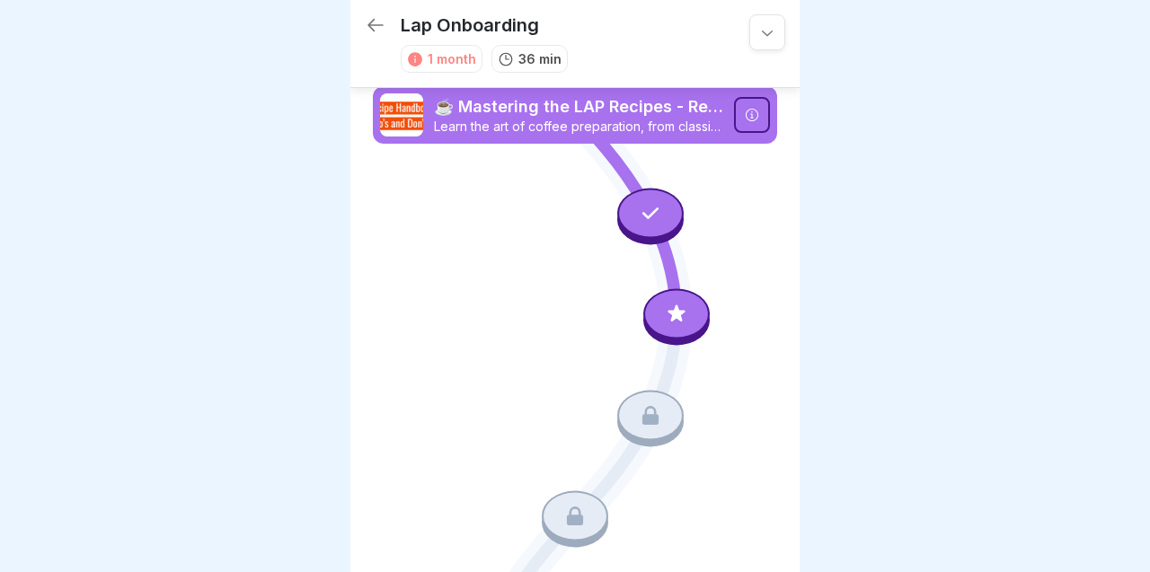
scroll to position [31, 0]
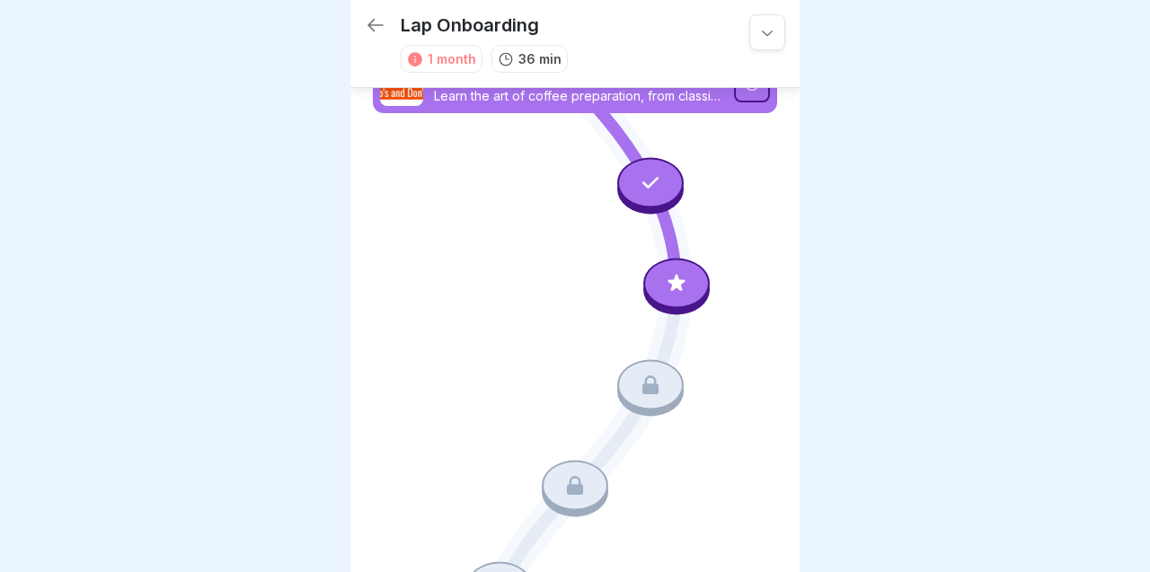
click at [377, 33] on icon at bounding box center [376, 25] width 22 height 22
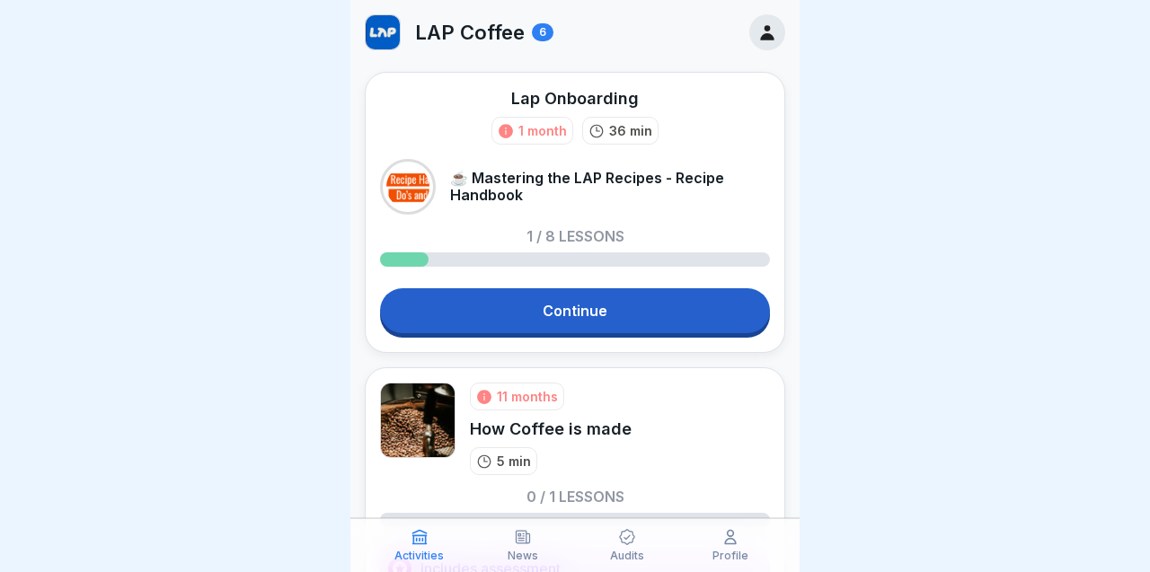
click at [520, 537] on icon at bounding box center [523, 537] width 18 height 18
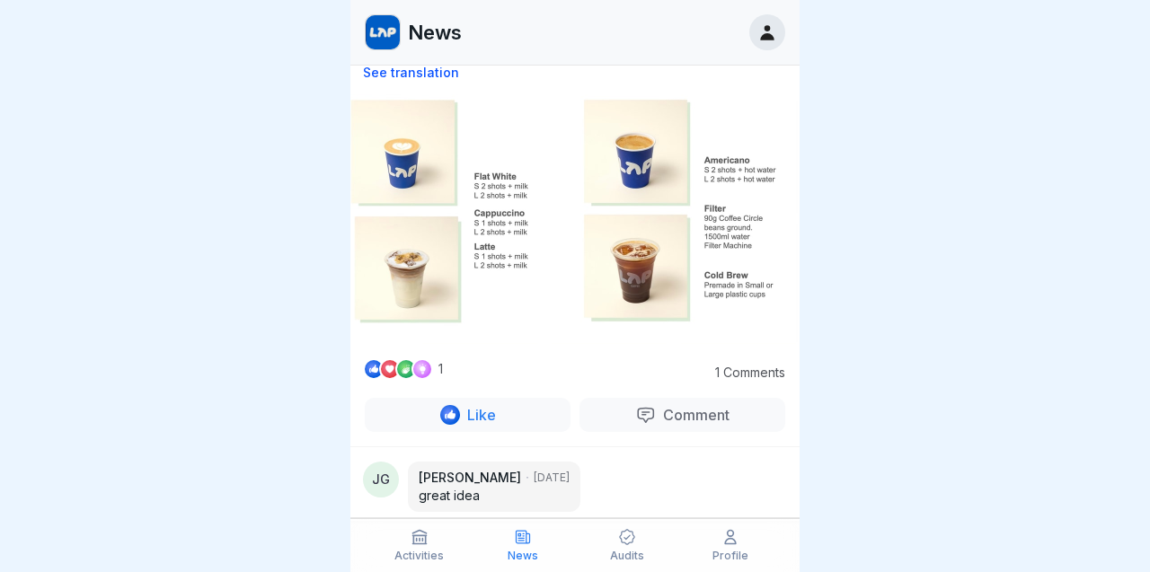
scroll to position [185, 0]
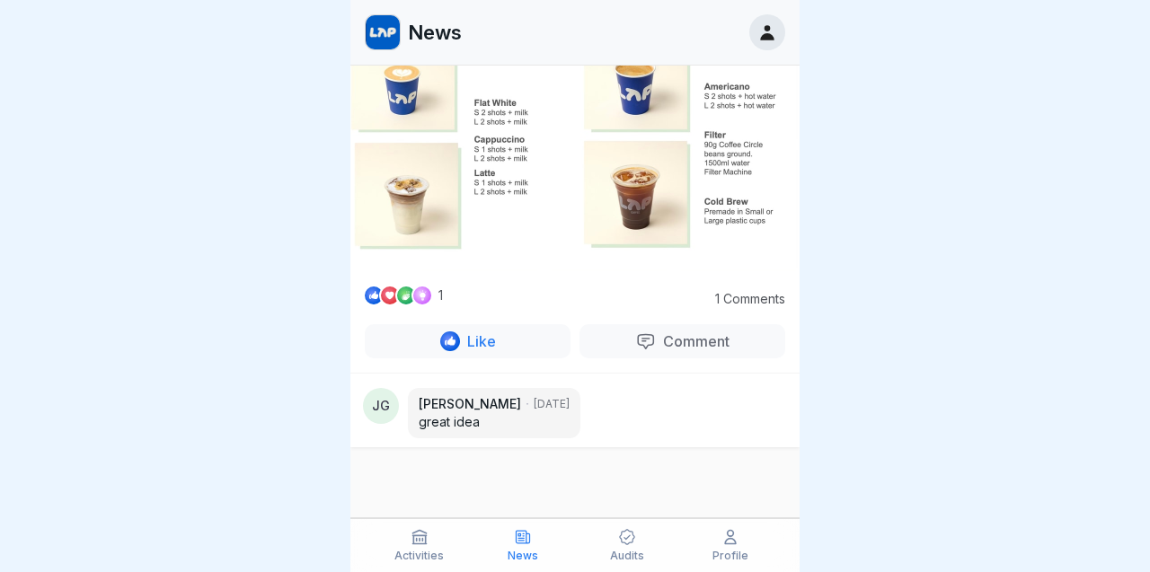
click at [706, 338] on p "Comment" at bounding box center [693, 341] width 74 height 18
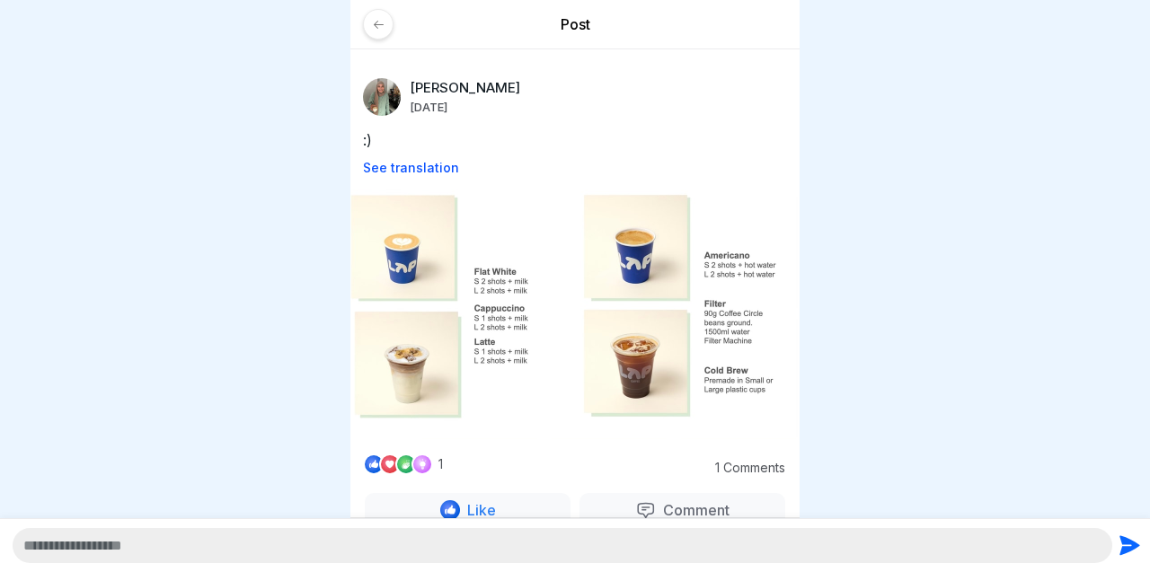
scroll to position [112, 0]
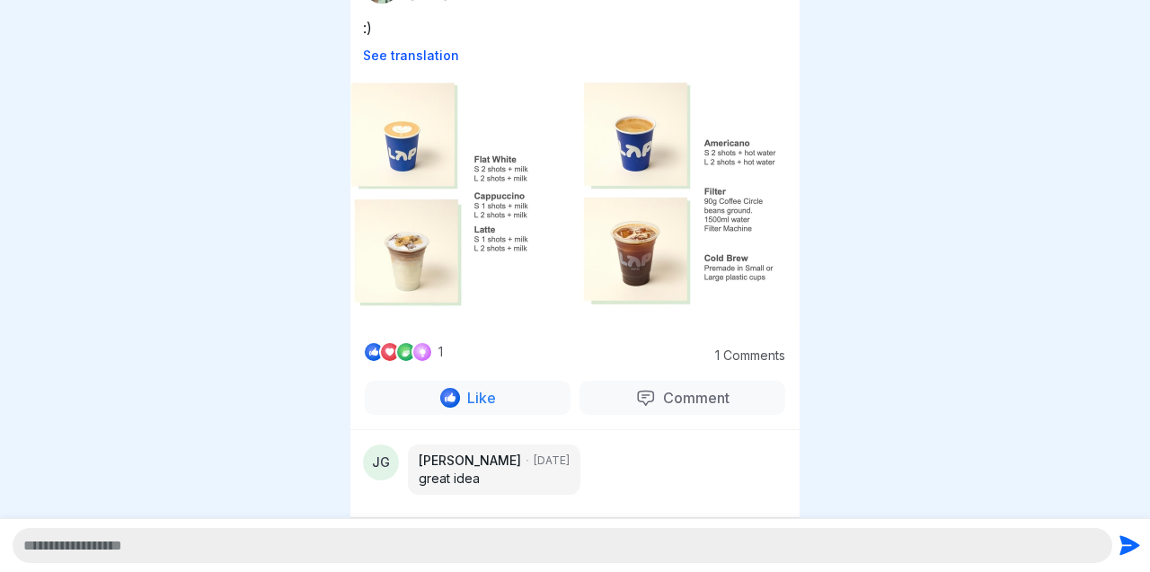
click at [564, 546] on textarea at bounding box center [562, 545] width 1099 height 35
type textarea "****"
click at [1133, 540] on icon "submit" at bounding box center [1128, 545] width 25 height 25
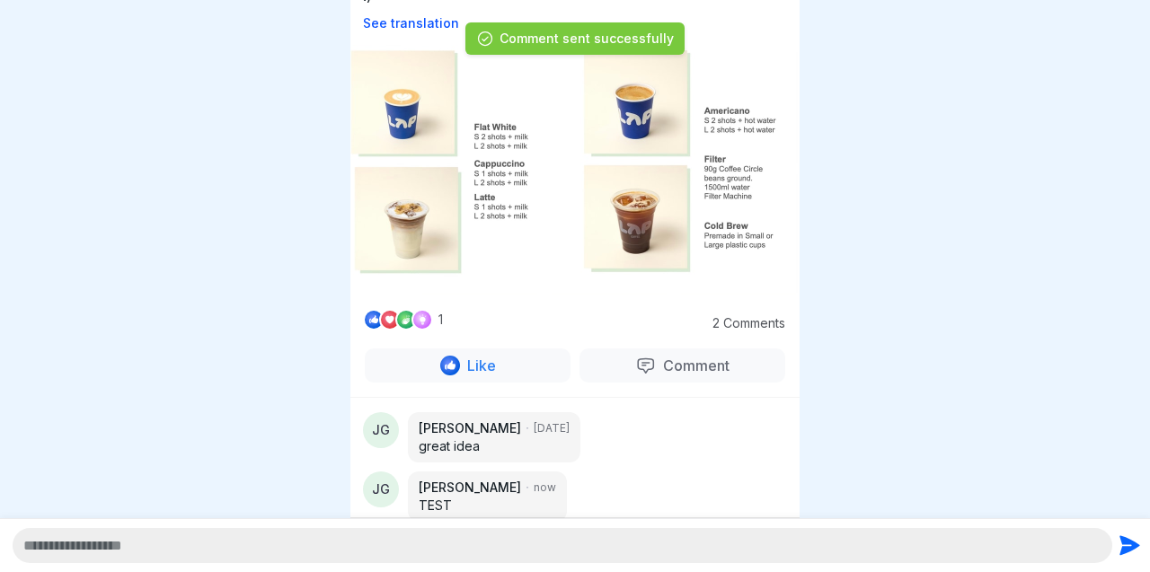
scroll to position [172, 0]
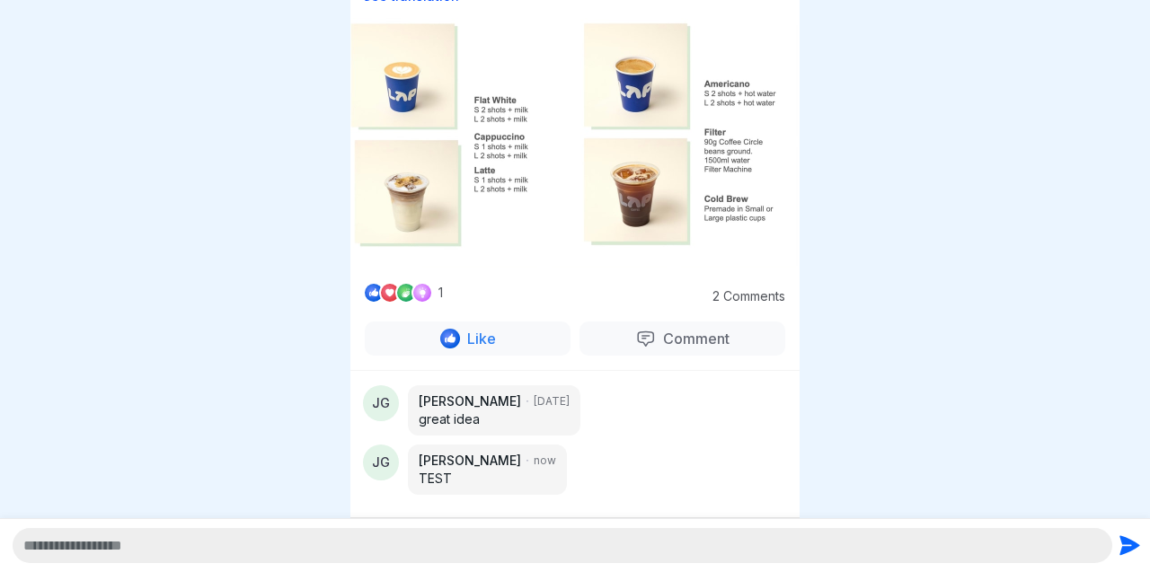
click at [596, 533] on textarea at bounding box center [562, 545] width 1099 height 35
click at [529, 331] on div "Like" at bounding box center [468, 339] width 206 height 34
click at [533, 406] on p "[DATE]" at bounding box center [551, 401] width 36 height 16
click at [635, 358] on div "1 2 Comments Like Comment" at bounding box center [574, 326] width 449 height 88
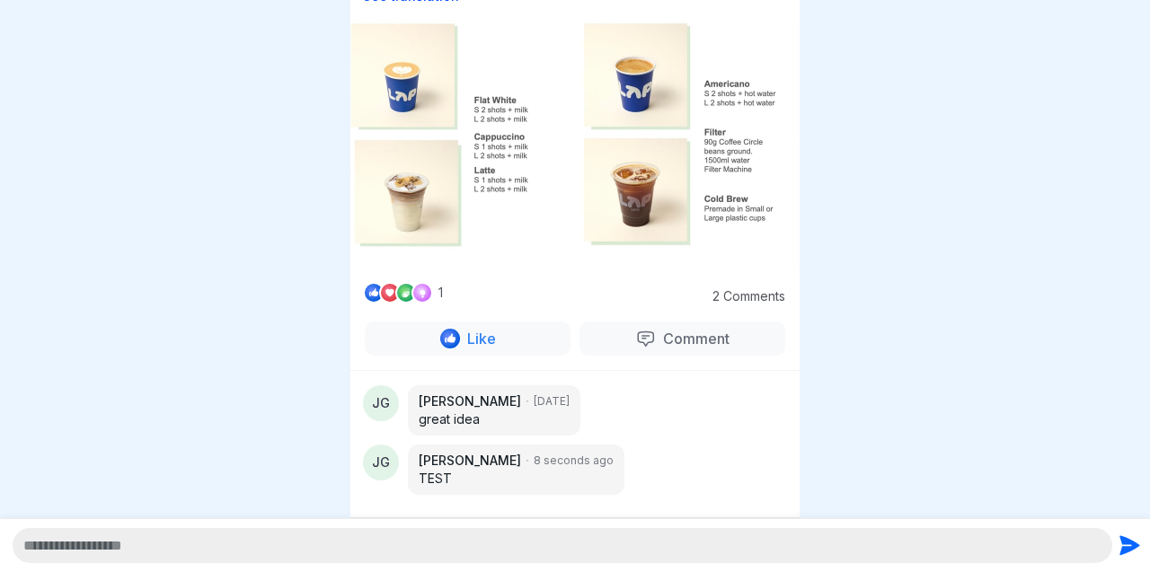
click at [656, 337] on p "Comment" at bounding box center [693, 339] width 74 height 18
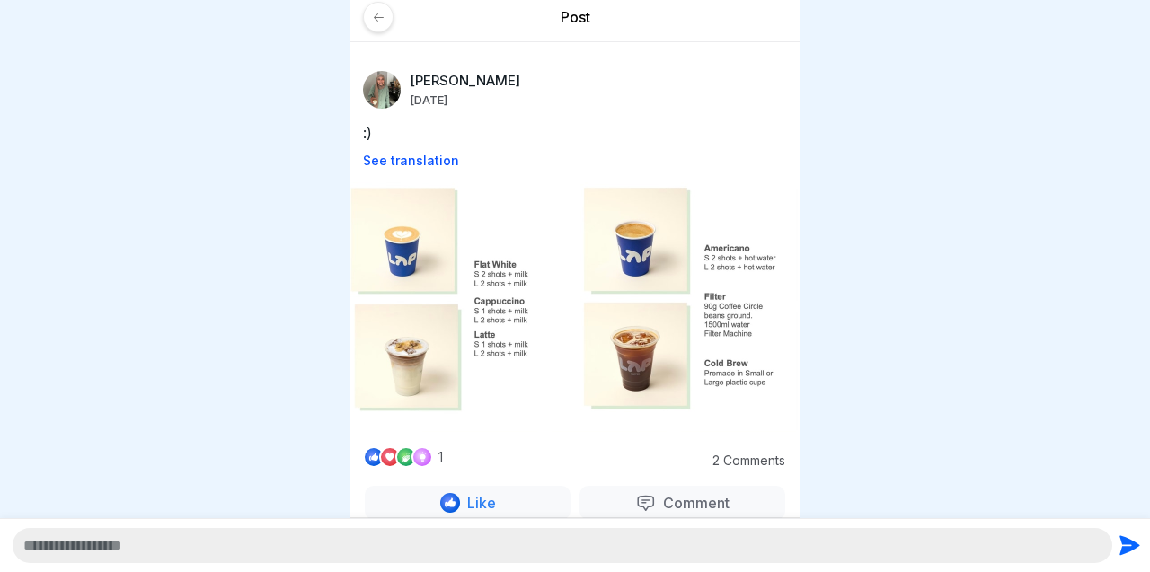
scroll to position [0, 0]
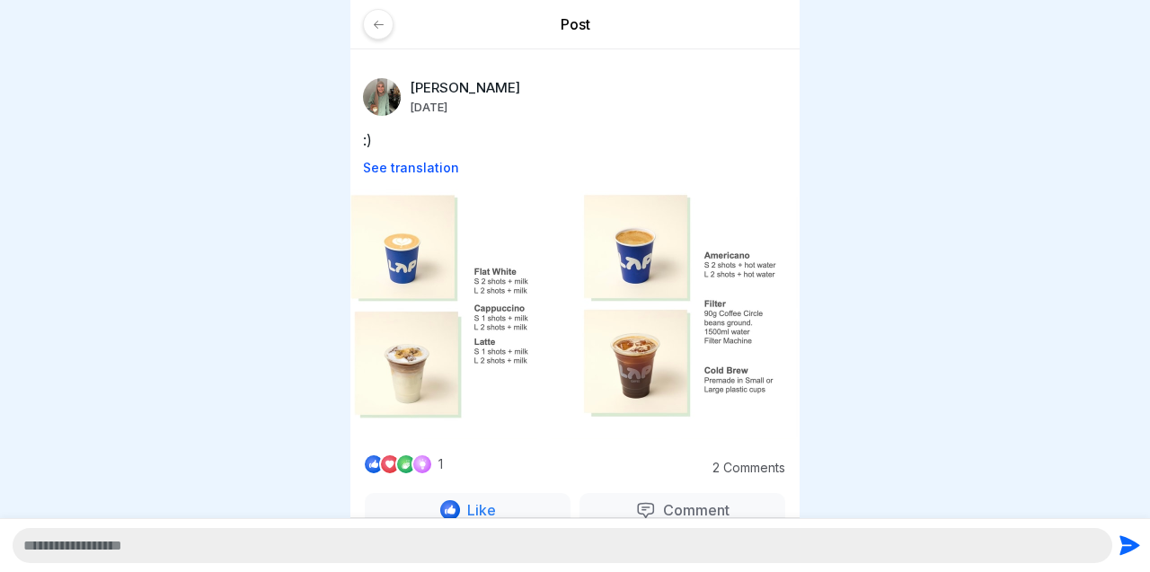
click at [413, 33] on p "Post" at bounding box center [575, 24] width 424 height 20
click at [395, 33] on p "Post" at bounding box center [575, 24] width 424 height 20
click at [379, 32] on div at bounding box center [378, 24] width 31 height 31
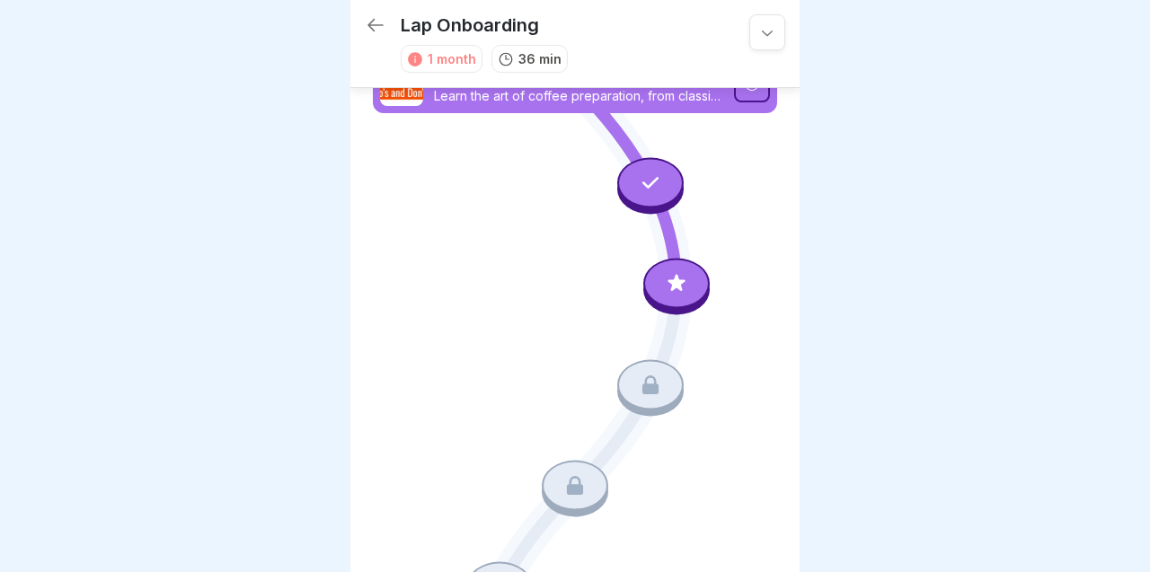
scroll to position [31, 0]
